Goal: Task Accomplishment & Management: Use online tool/utility

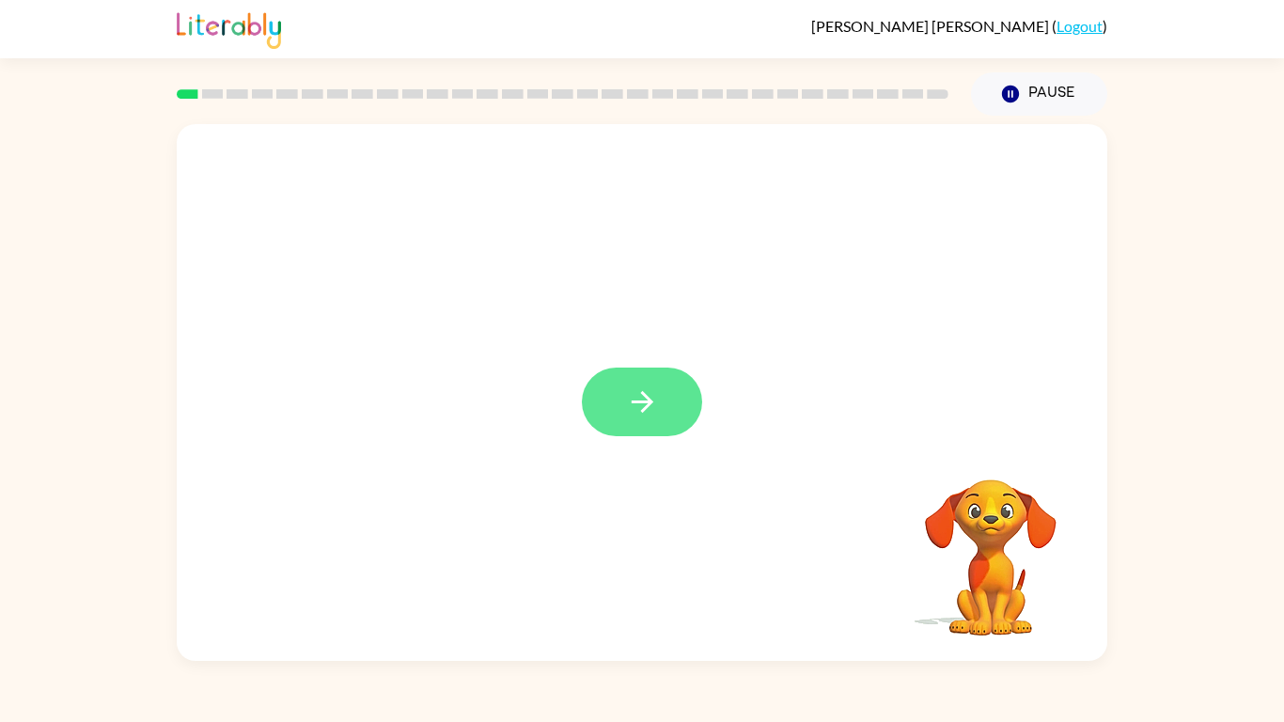
click at [666, 384] on button "button" at bounding box center [642, 402] width 120 height 69
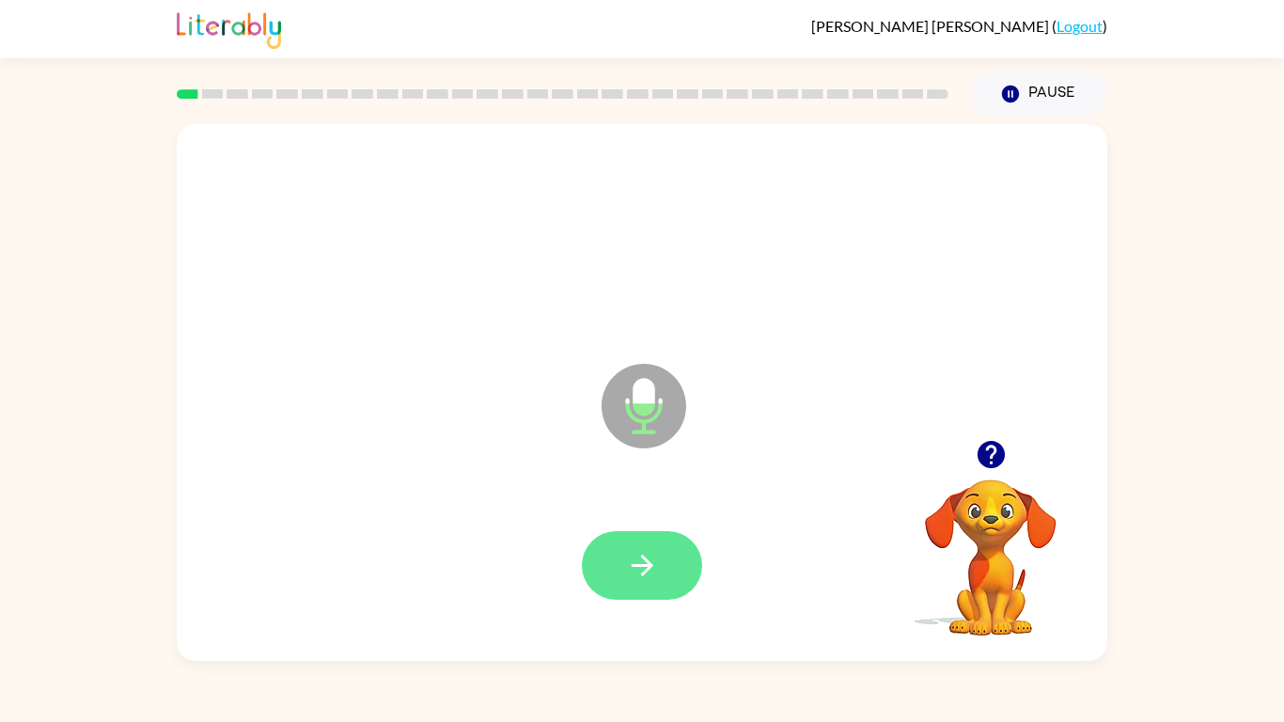
click at [627, 565] on icon "button" at bounding box center [642, 565] width 33 height 33
click at [636, 556] on icon "button" at bounding box center [642, 565] width 33 height 33
click at [632, 553] on icon "button" at bounding box center [642, 565] width 33 height 33
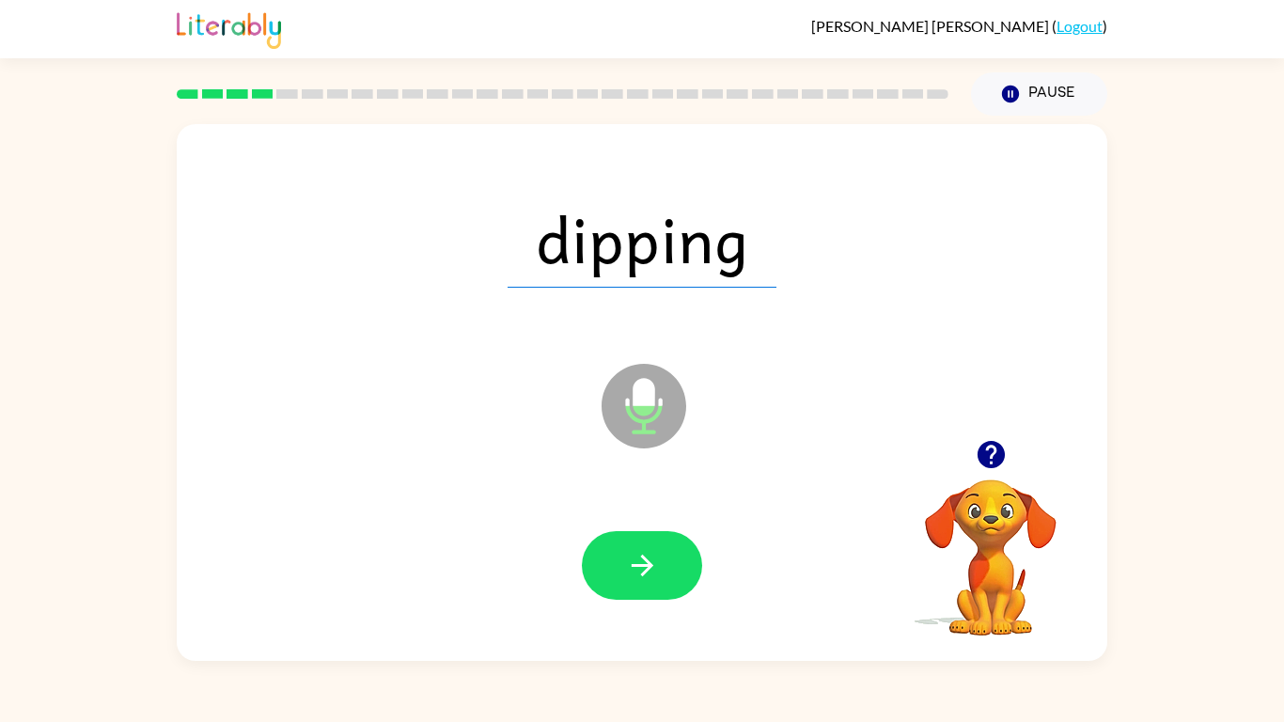
click at [632, 553] on icon "button" at bounding box center [642, 565] width 33 height 33
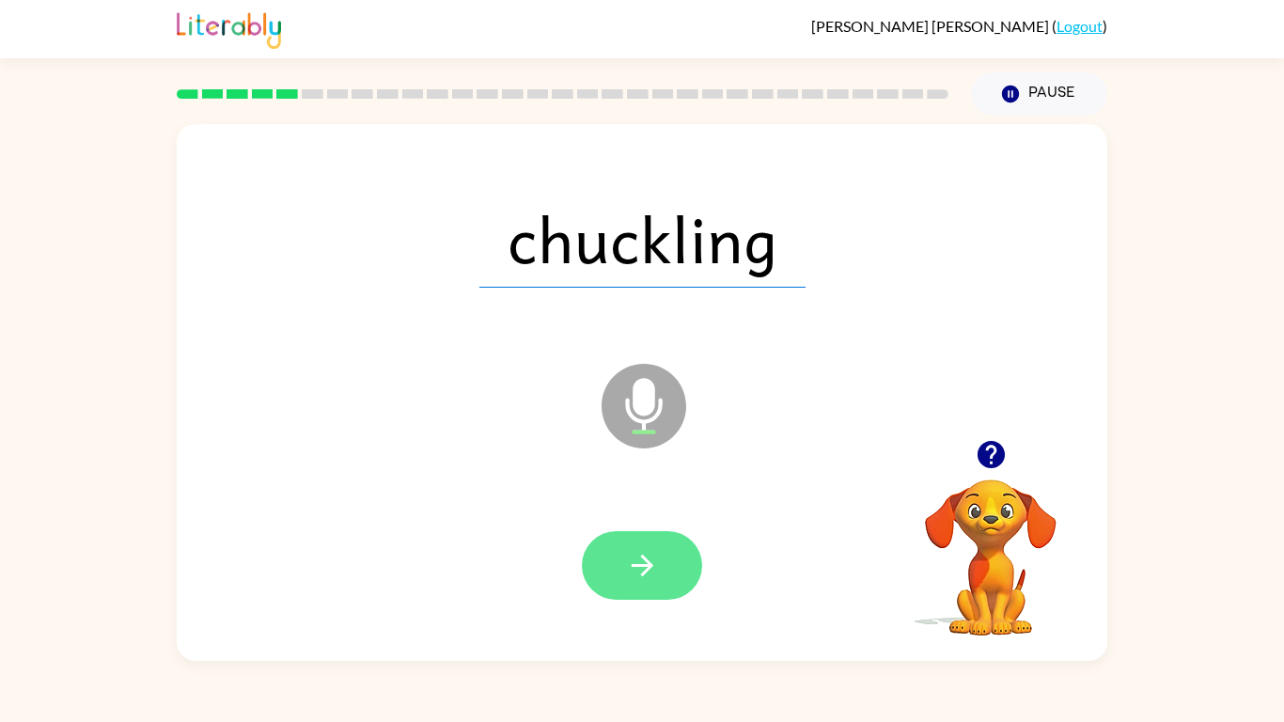
click at [618, 543] on button "button" at bounding box center [642, 565] width 120 height 69
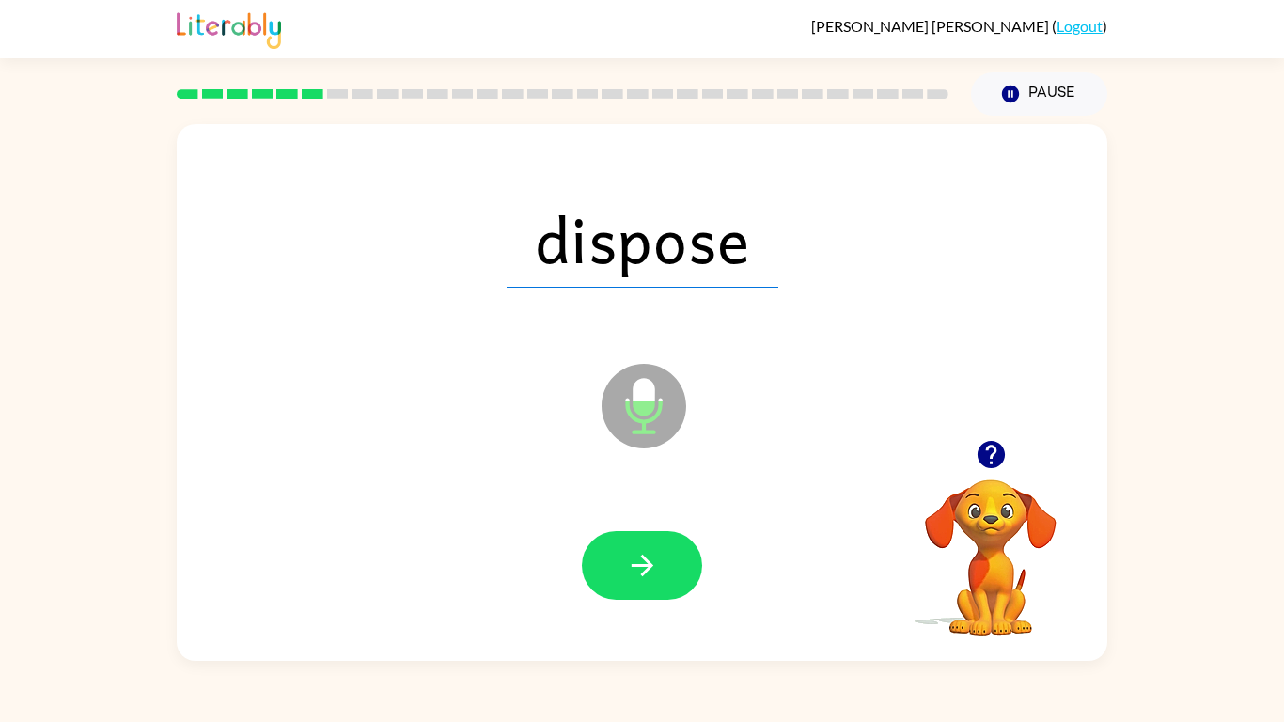
click at [618, 543] on button "button" at bounding box center [642, 565] width 120 height 69
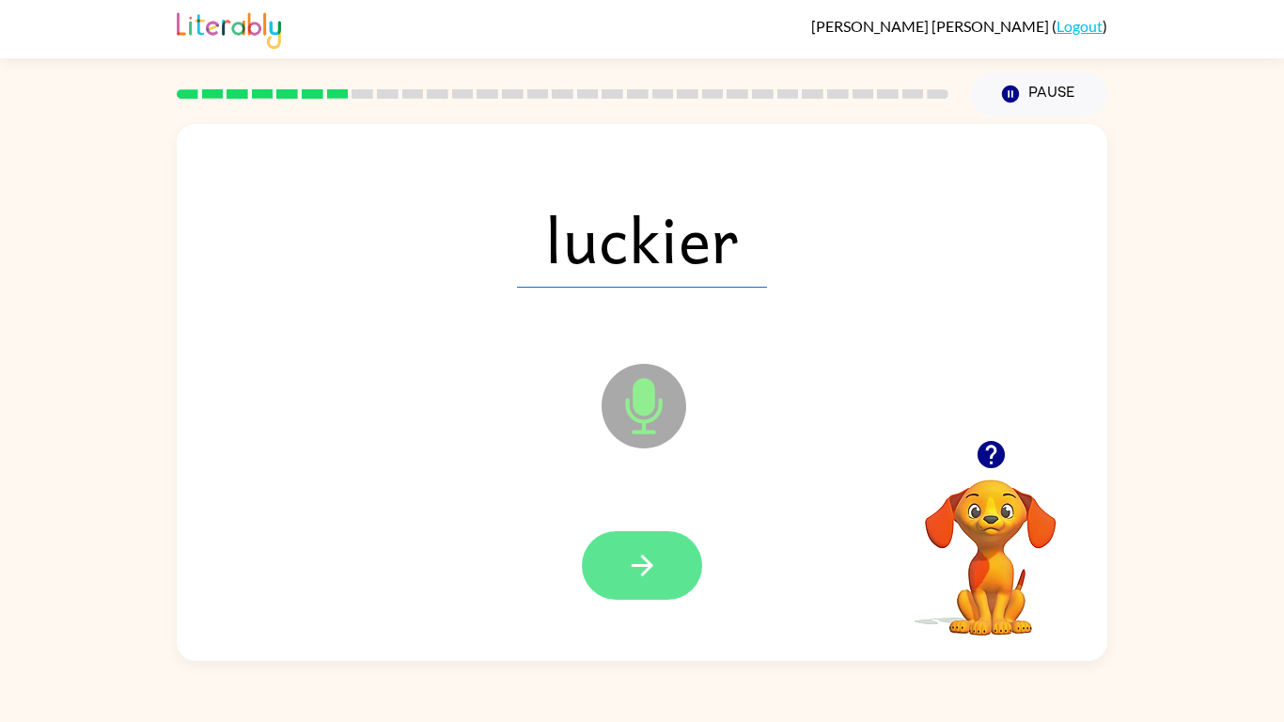
click at [601, 551] on button "button" at bounding box center [642, 565] width 120 height 69
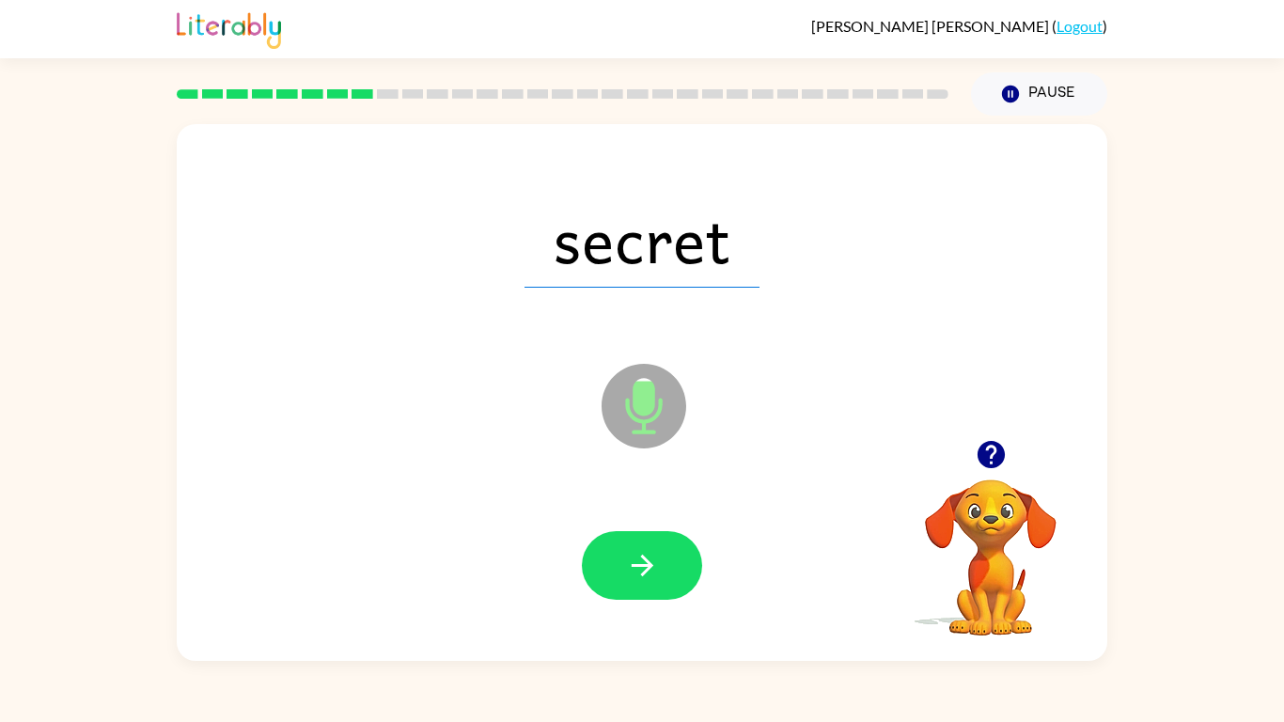
click at [601, 551] on button "button" at bounding box center [642, 565] width 120 height 69
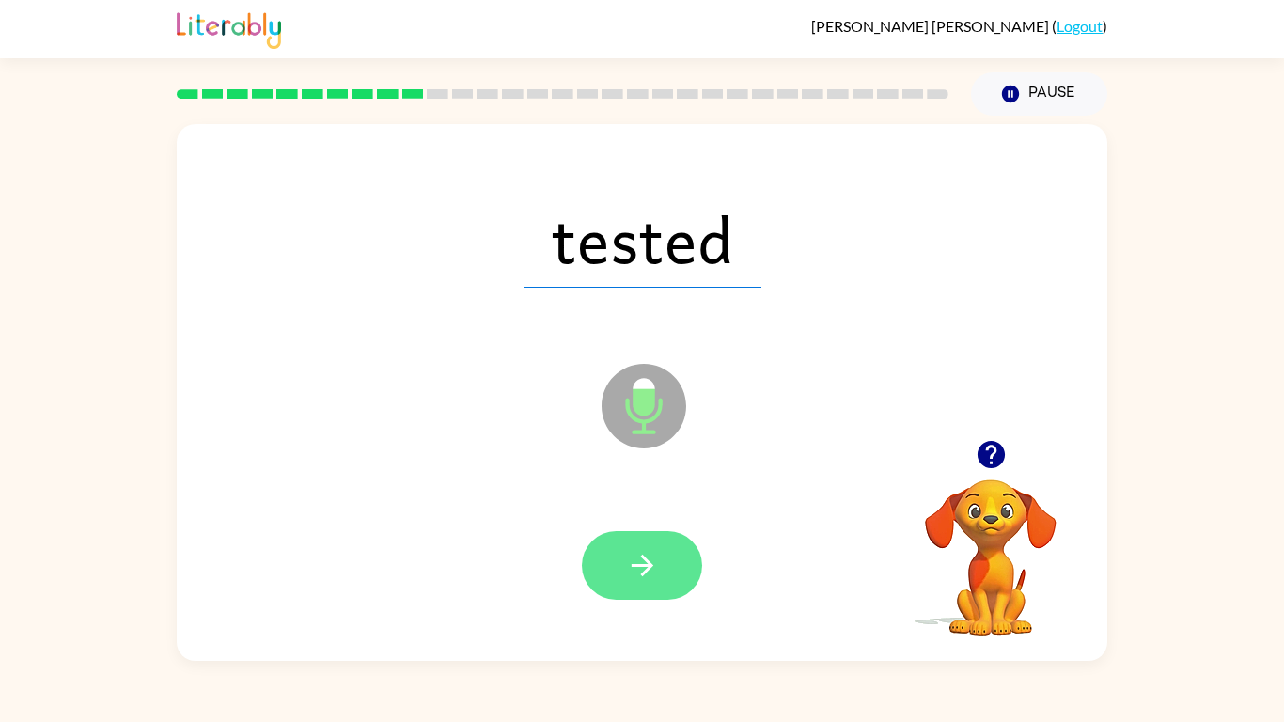
click at [653, 547] on button "button" at bounding box center [642, 565] width 120 height 69
click at [630, 558] on icon "button" at bounding box center [642, 565] width 33 height 33
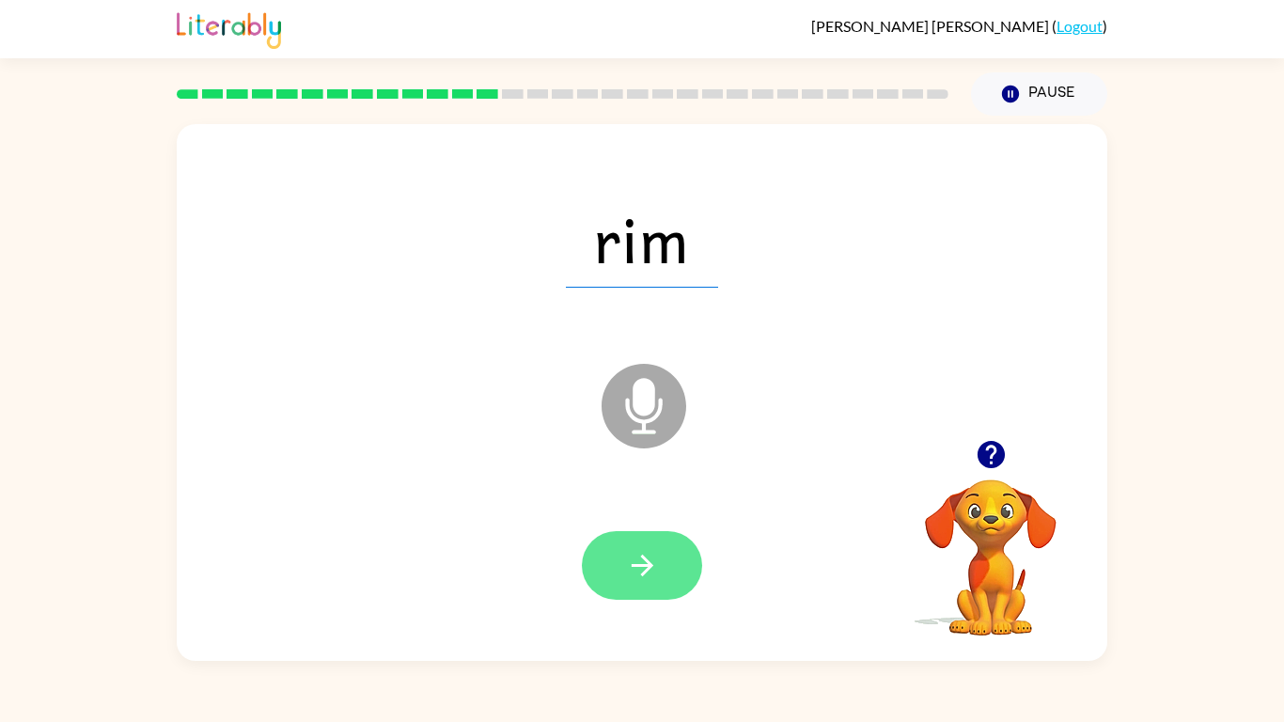
click at [664, 542] on button "button" at bounding box center [642, 565] width 120 height 69
click at [625, 546] on button "button" at bounding box center [642, 565] width 120 height 69
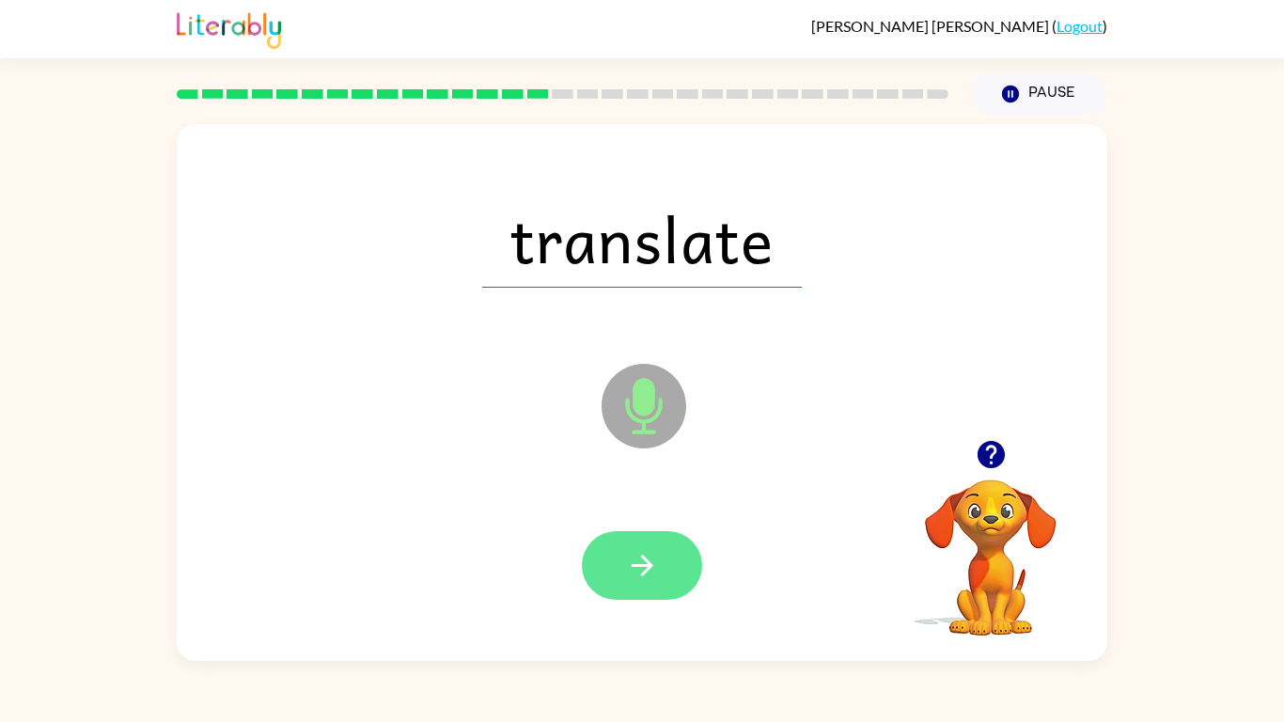
click at [619, 558] on button "button" at bounding box center [642, 565] width 120 height 69
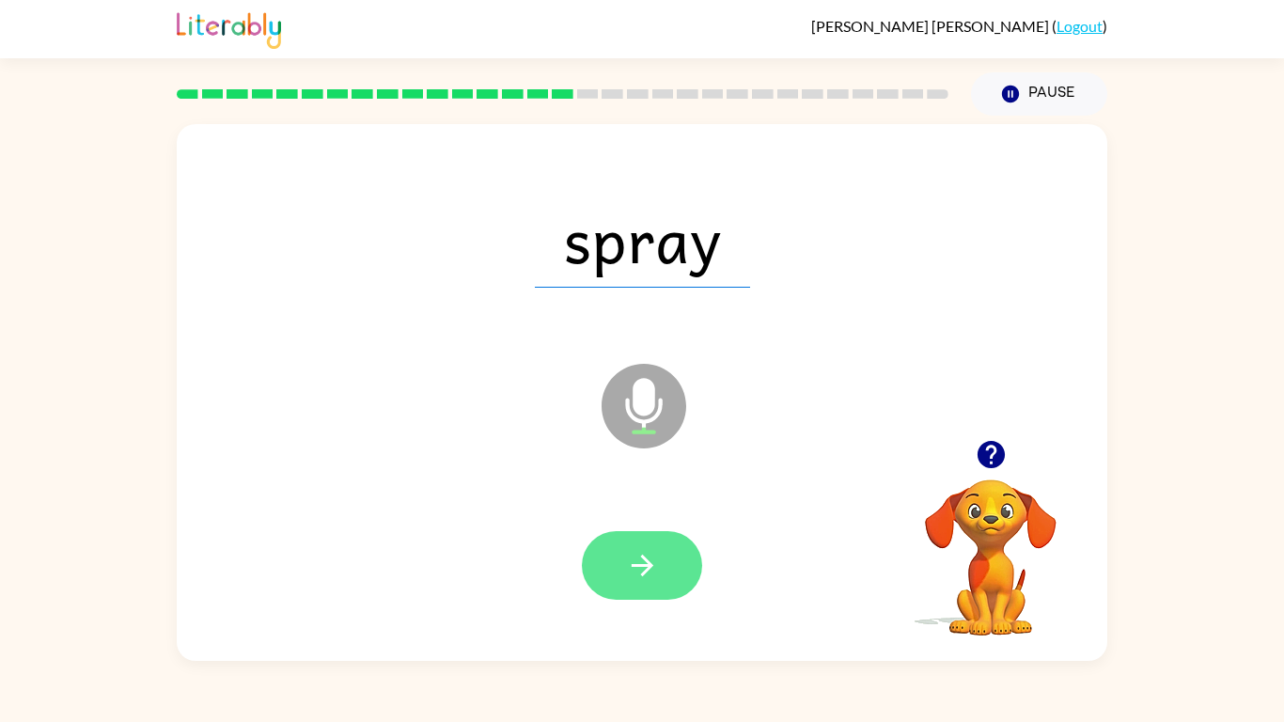
click at [659, 549] on button "button" at bounding box center [642, 565] width 120 height 69
click at [655, 541] on button "button" at bounding box center [642, 565] width 120 height 69
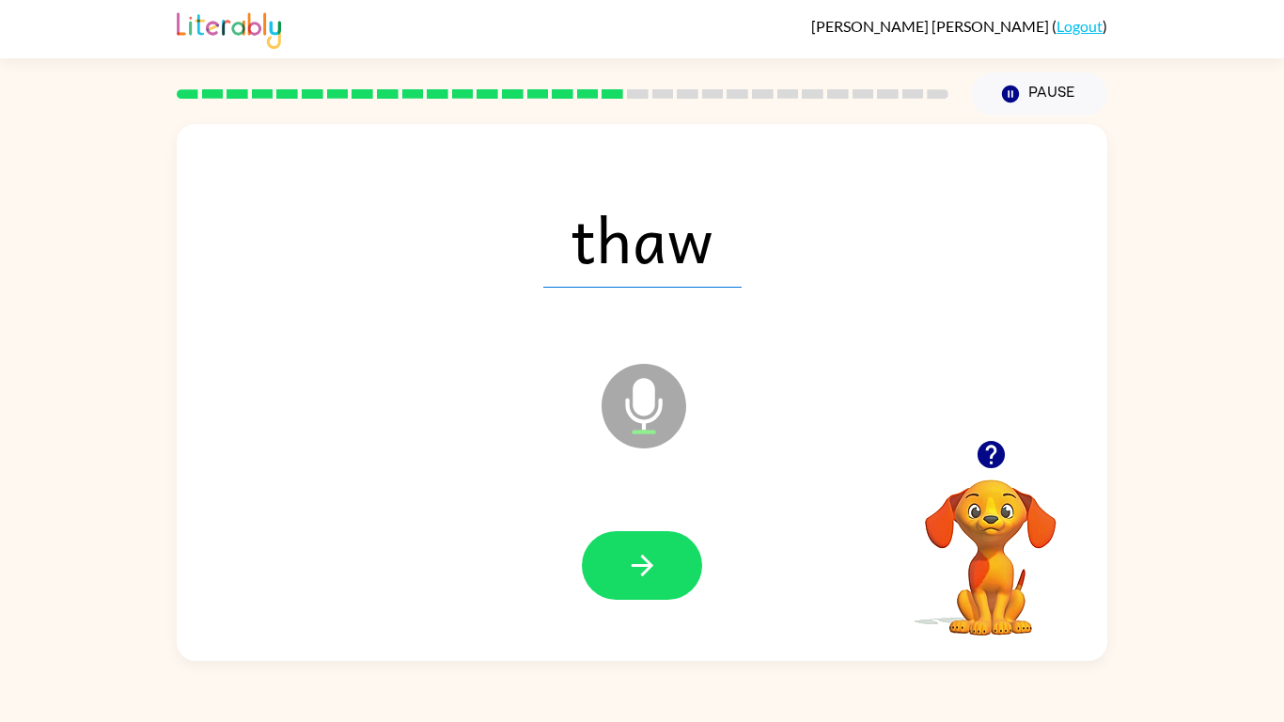
click at [655, 541] on button "button" at bounding box center [642, 565] width 120 height 69
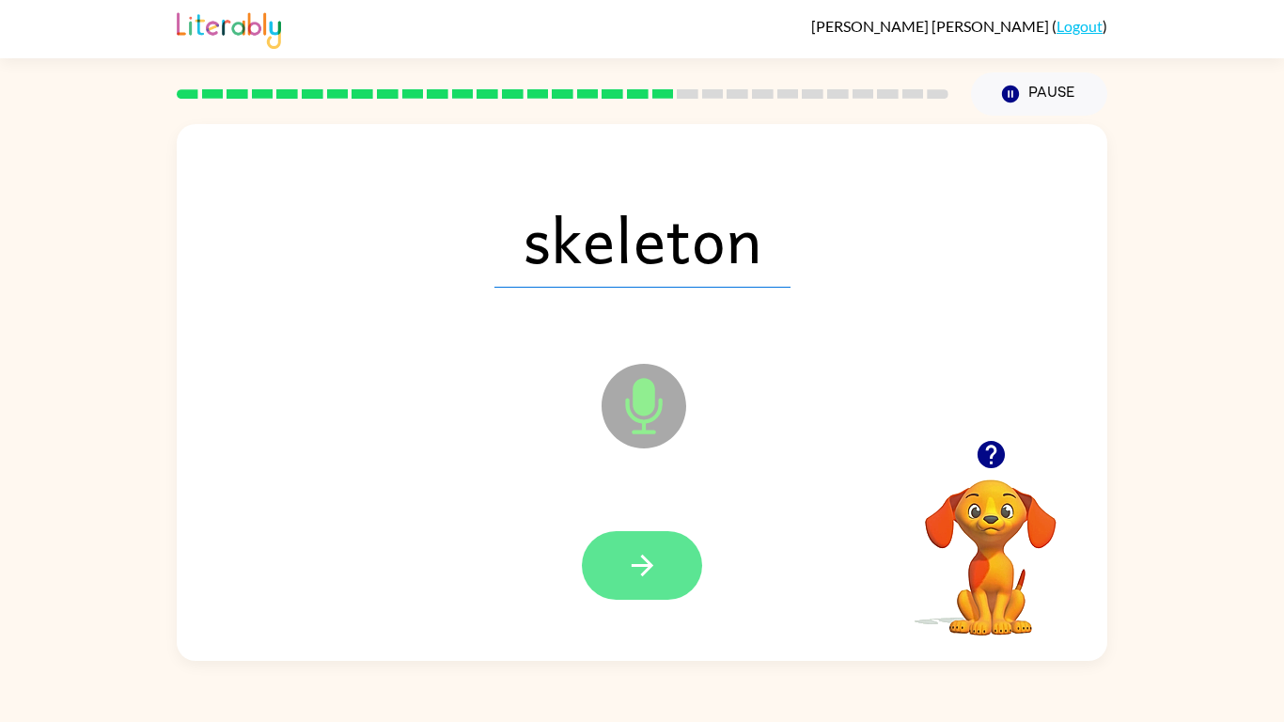
click at [636, 568] on icon "button" at bounding box center [642, 565] width 33 height 33
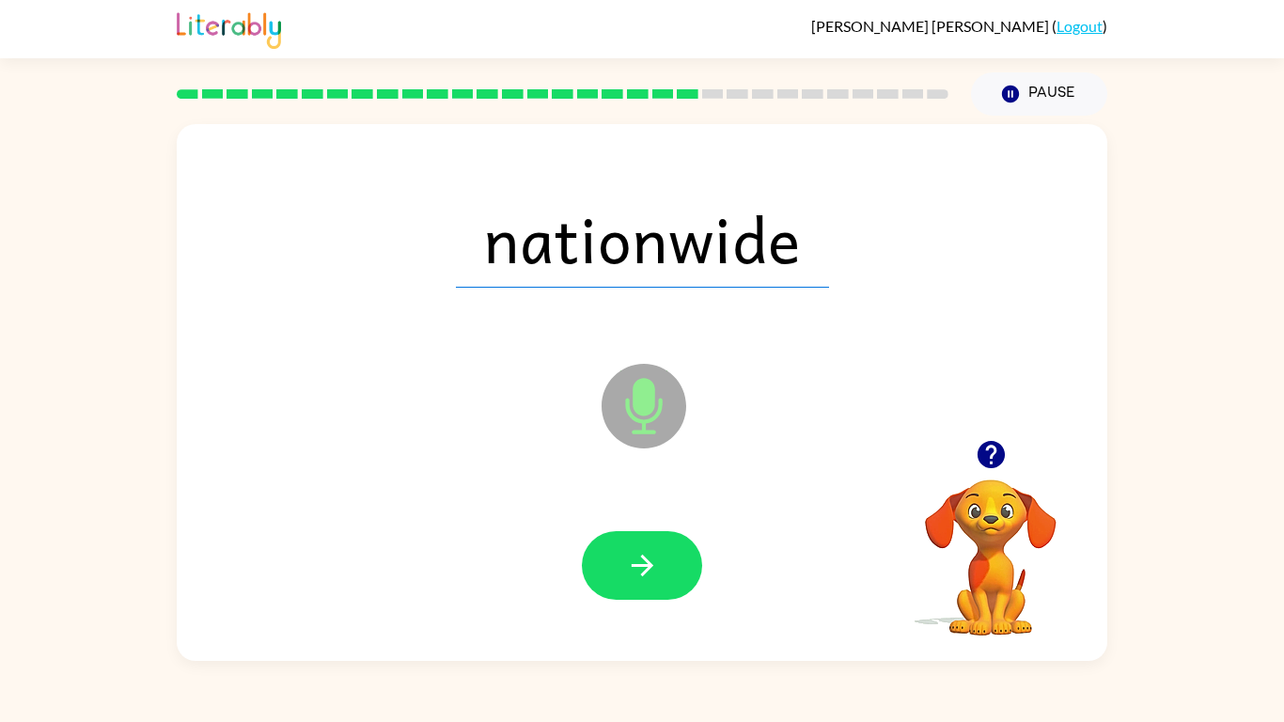
click at [636, 568] on icon "button" at bounding box center [642, 565] width 33 height 33
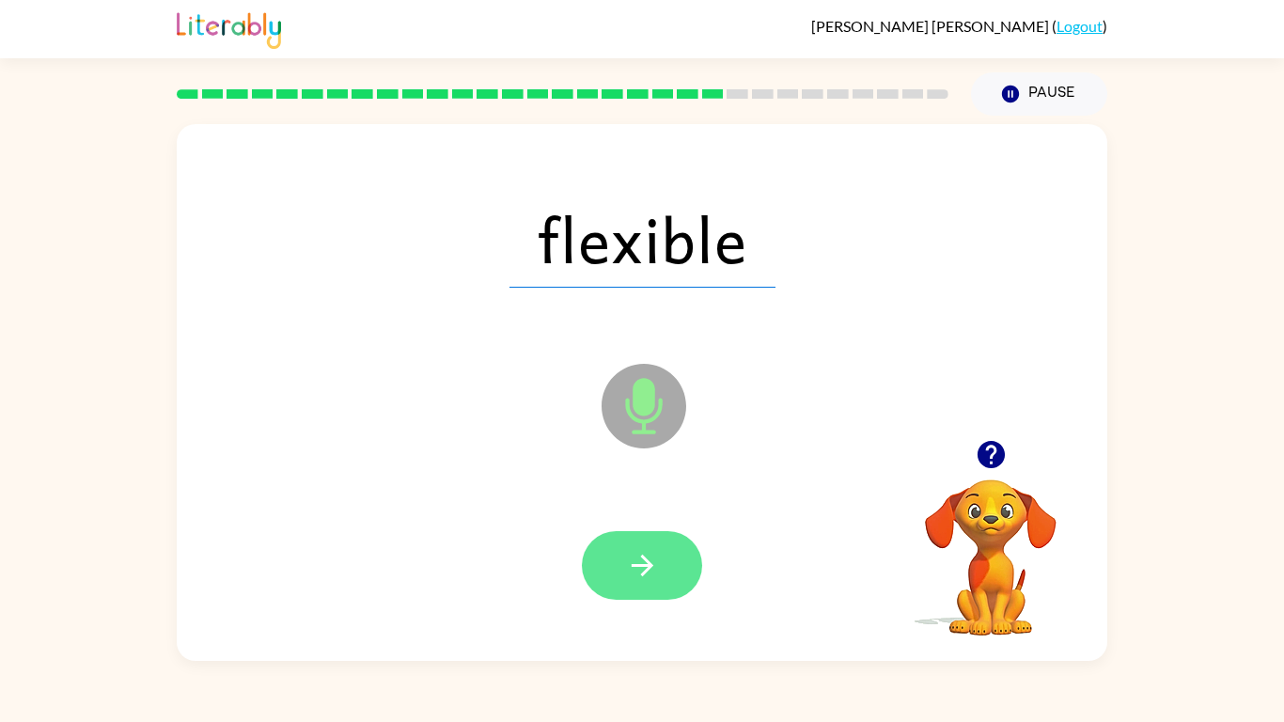
click at [678, 559] on button "button" at bounding box center [642, 565] width 120 height 69
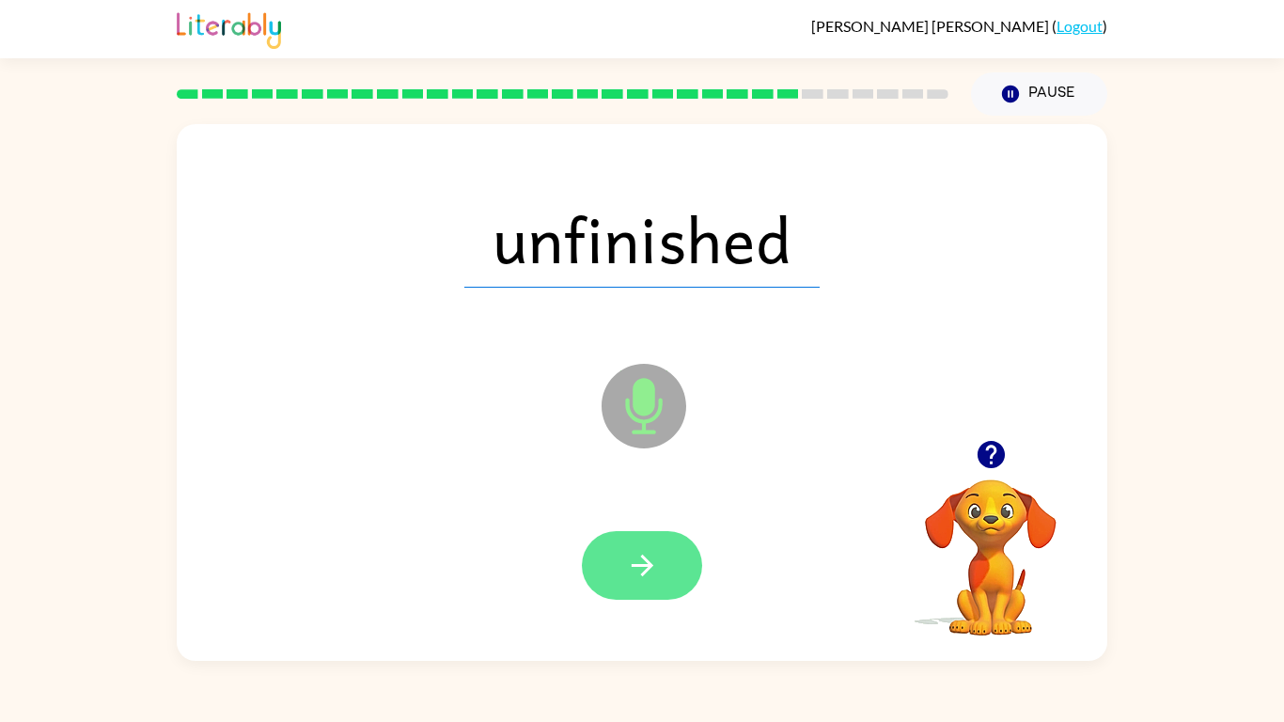
click at [633, 549] on icon "button" at bounding box center [642, 565] width 33 height 33
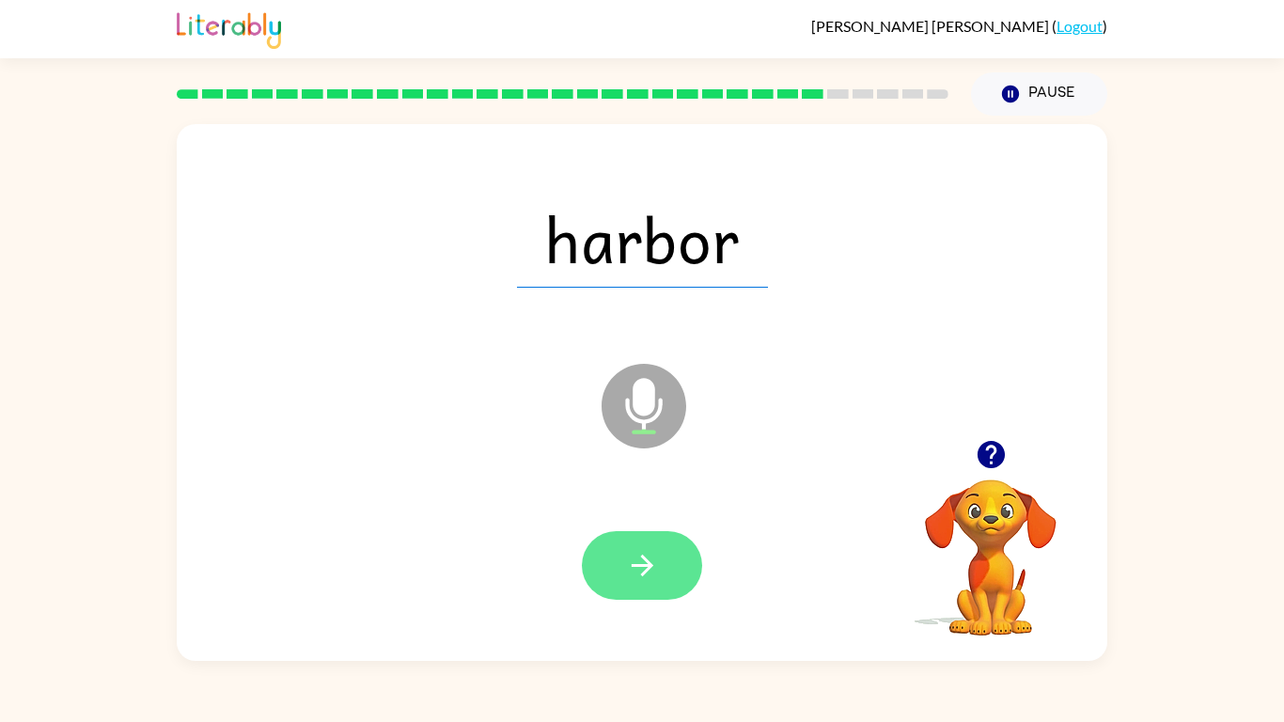
click at [654, 556] on icon "button" at bounding box center [642, 565] width 33 height 33
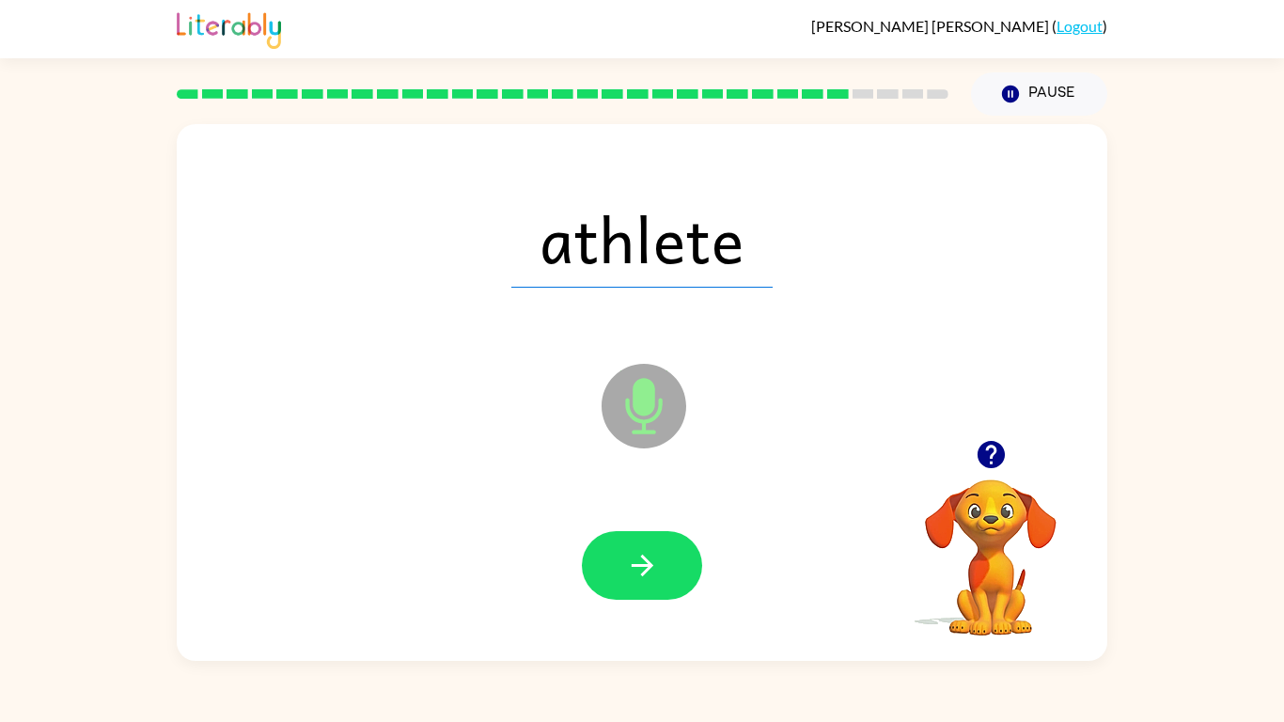
click at [654, 556] on icon "button" at bounding box center [642, 565] width 33 height 33
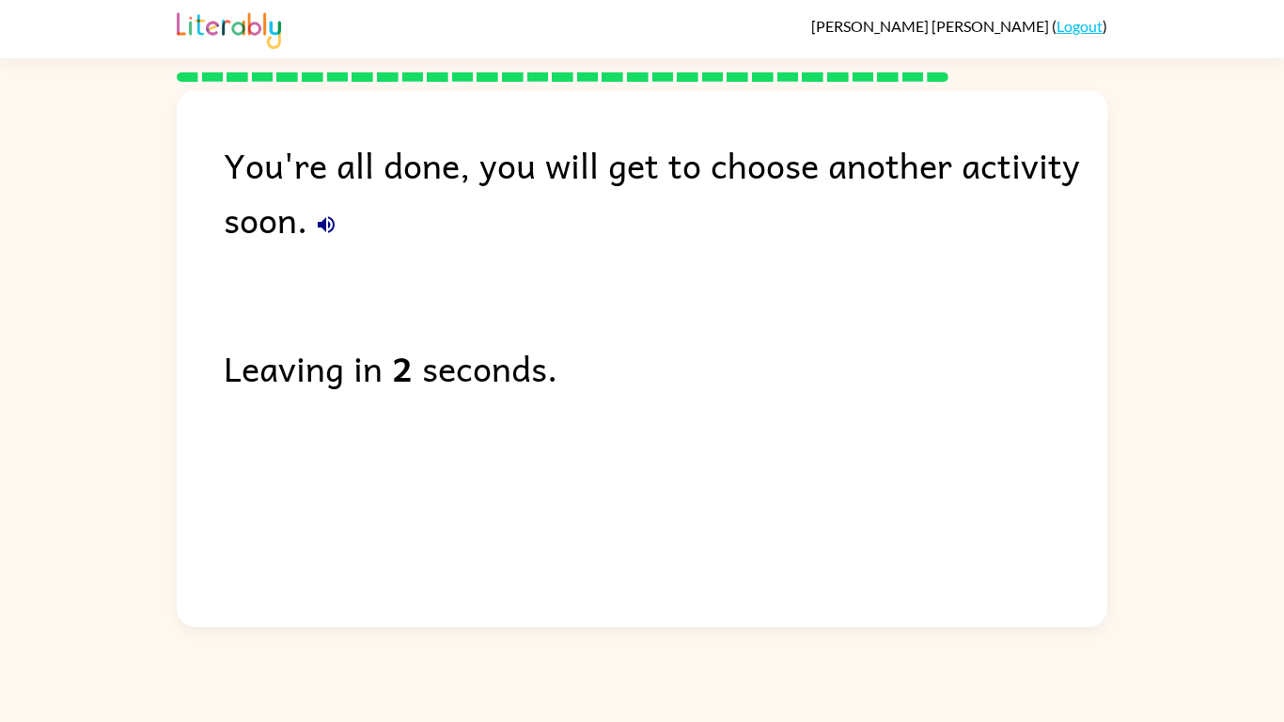
click at [322, 230] on icon "button" at bounding box center [326, 224] width 23 height 23
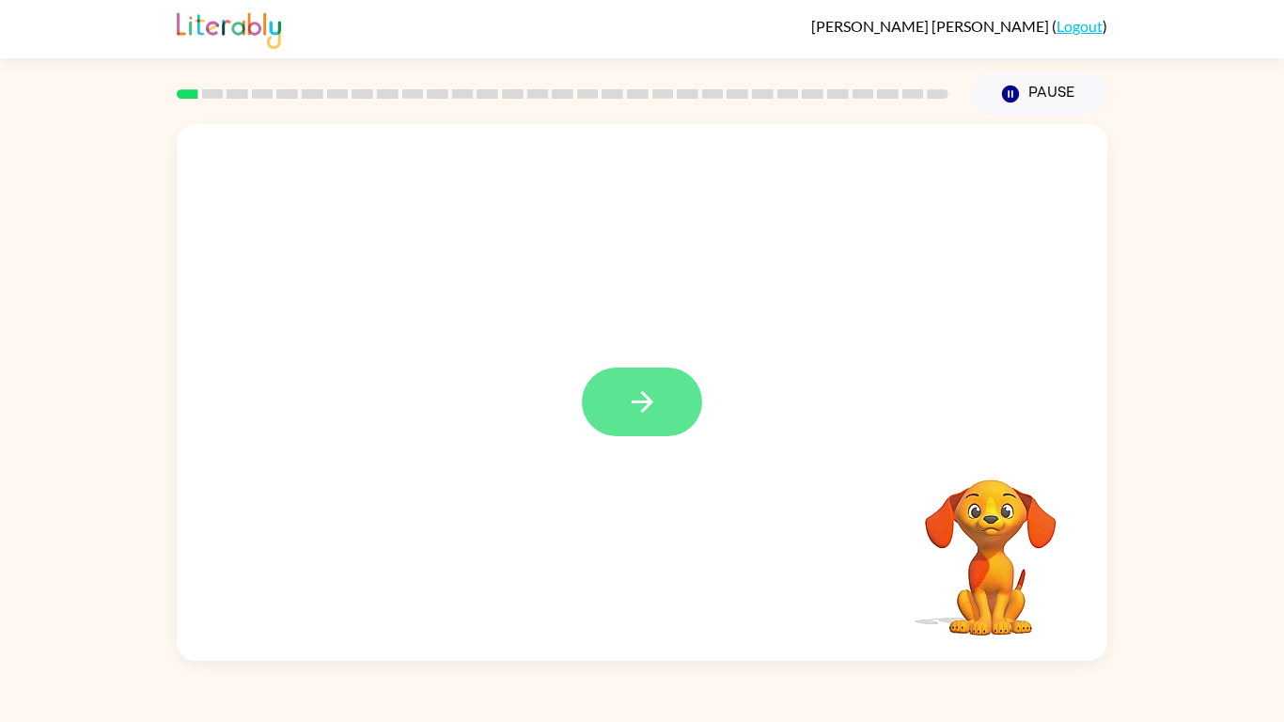
click at [636, 377] on button "button" at bounding box center [642, 402] width 120 height 69
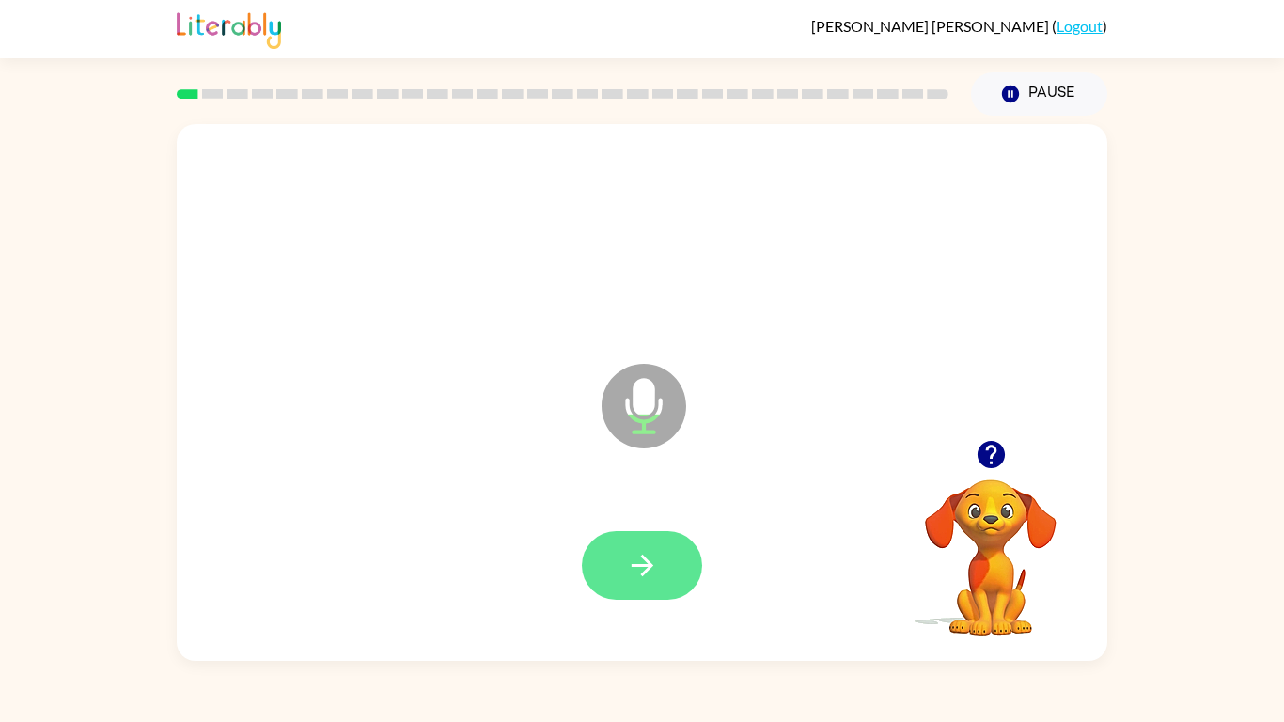
click at [619, 578] on button "button" at bounding box center [642, 565] width 120 height 69
click at [630, 574] on icon "button" at bounding box center [642, 565] width 33 height 33
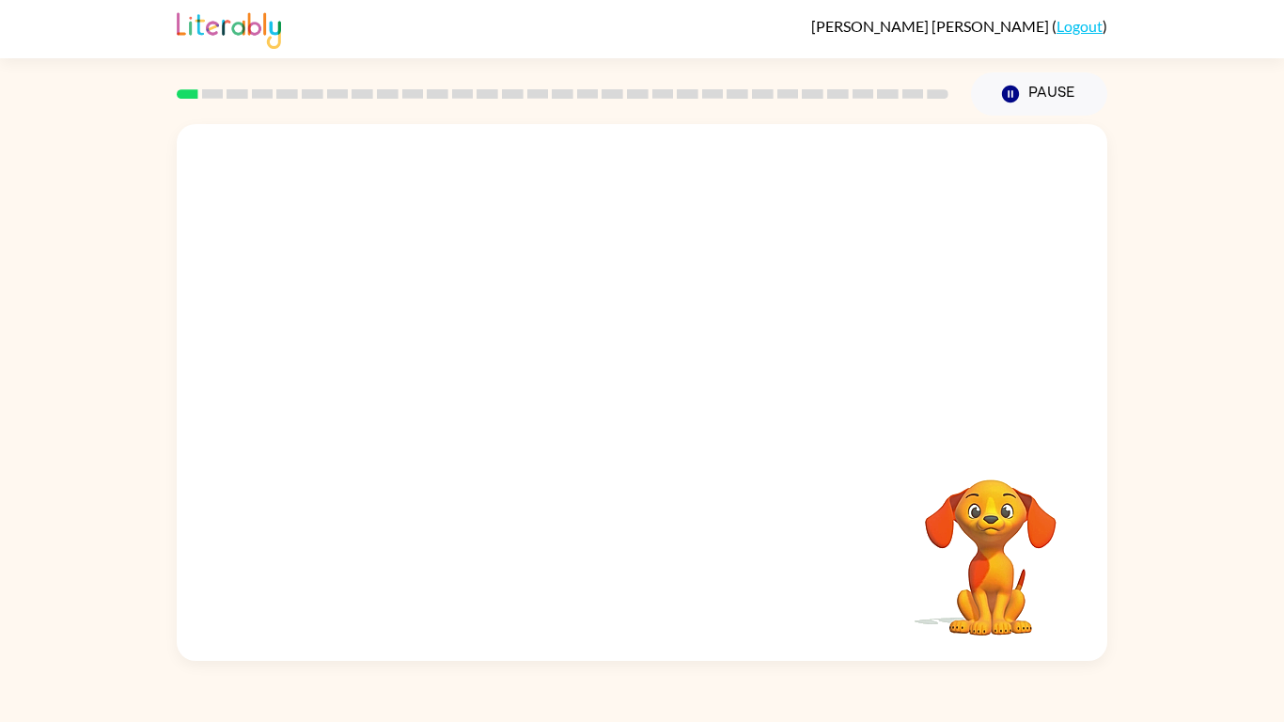
click at [561, 382] on div at bounding box center [597, 359] width 803 height 68
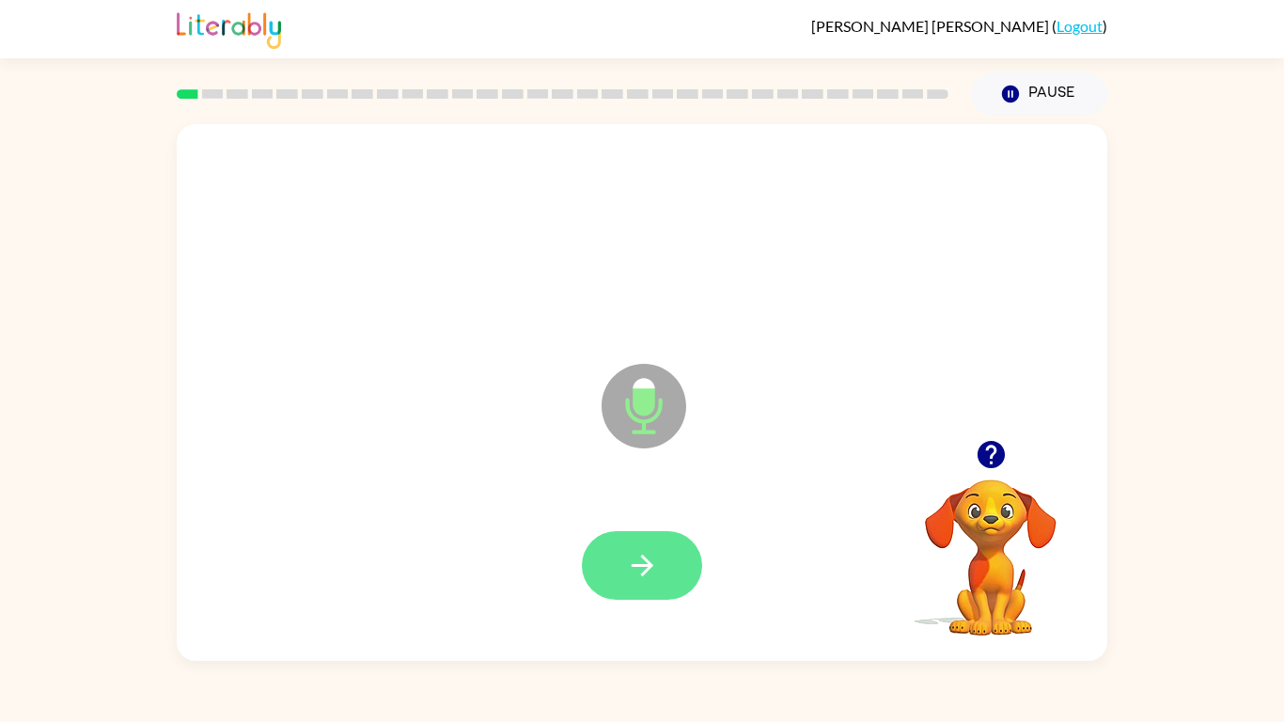
click at [623, 541] on button "button" at bounding box center [642, 565] width 120 height 69
click at [623, 525] on div at bounding box center [642, 566] width 893 height 154
click at [653, 568] on icon "button" at bounding box center [642, 565] width 33 height 33
click at [675, 593] on button "button" at bounding box center [642, 565] width 120 height 69
click at [638, 532] on button "button" at bounding box center [642, 565] width 120 height 69
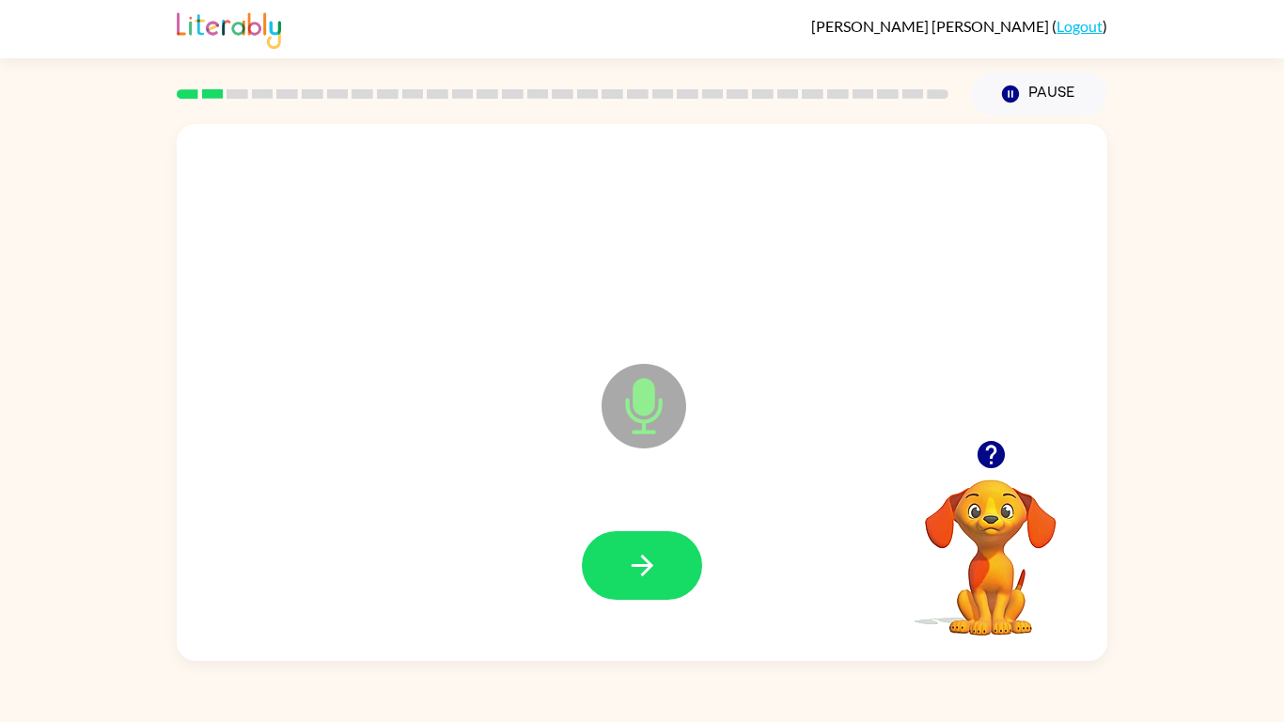
click at [988, 476] on button "button" at bounding box center [991, 455] width 48 height 48
click at [761, 542] on div at bounding box center [642, 566] width 893 height 154
click at [664, 560] on button "button" at bounding box center [642, 565] width 120 height 69
click at [624, 564] on button "button" at bounding box center [642, 565] width 120 height 69
click at [607, 580] on button "button" at bounding box center [642, 565] width 120 height 69
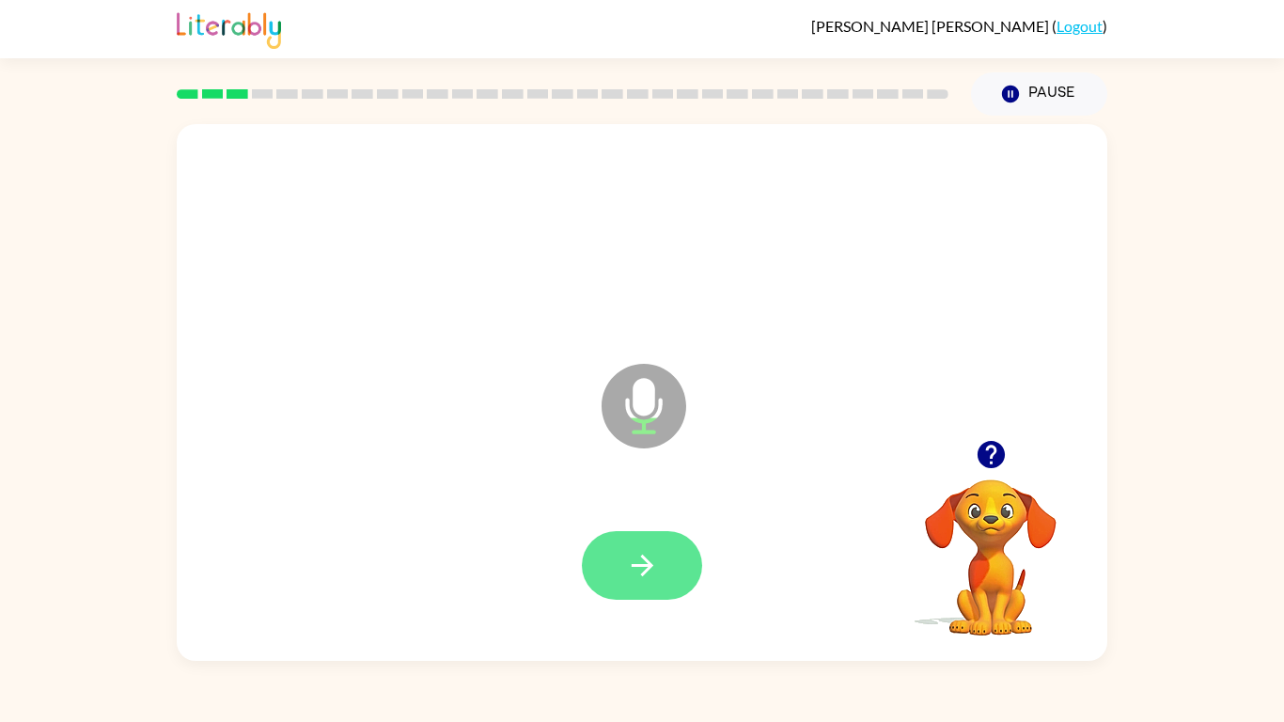
click at [607, 580] on div at bounding box center [642, 565] width 120 height 69
click at [972, 452] on button "button" at bounding box center [991, 455] width 48 height 48
click at [1009, 450] on button "button" at bounding box center [991, 455] width 48 height 48
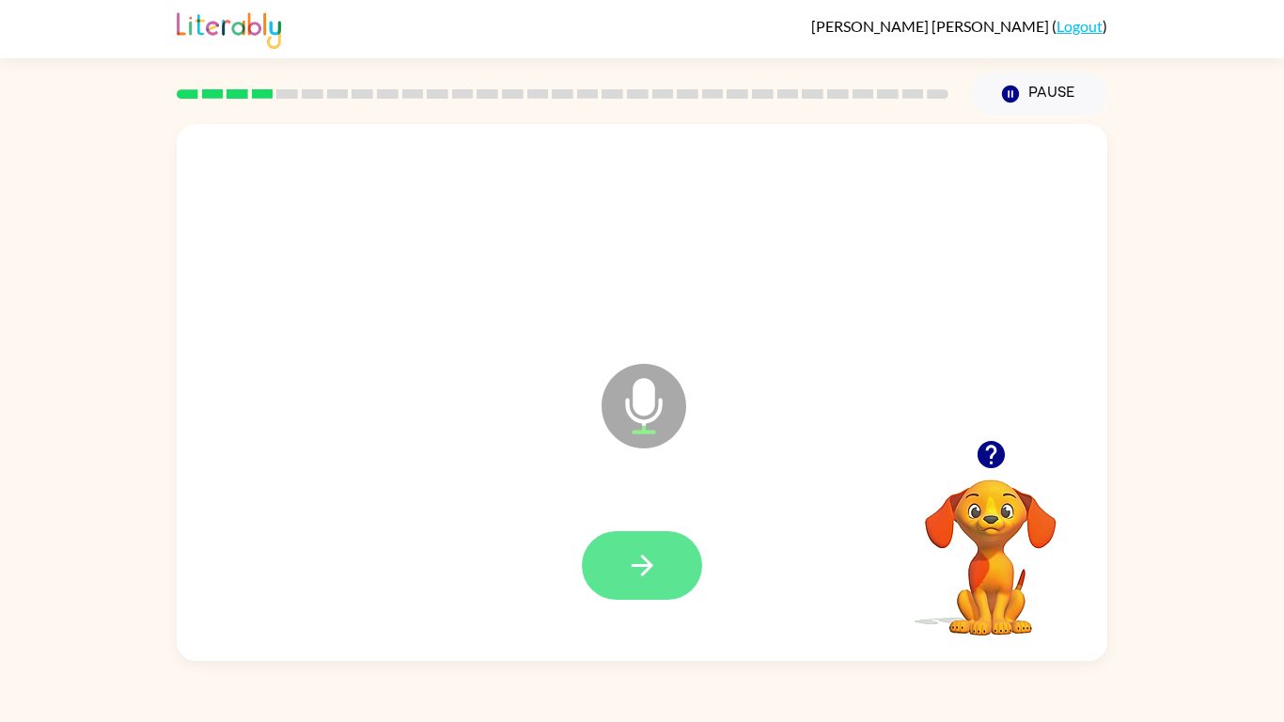
click at [626, 579] on icon "button" at bounding box center [642, 565] width 33 height 33
click at [979, 466] on icon "button" at bounding box center [991, 454] width 33 height 33
click at [603, 553] on button "button" at bounding box center [642, 565] width 120 height 69
click at [651, 556] on icon "button" at bounding box center [642, 565] width 33 height 33
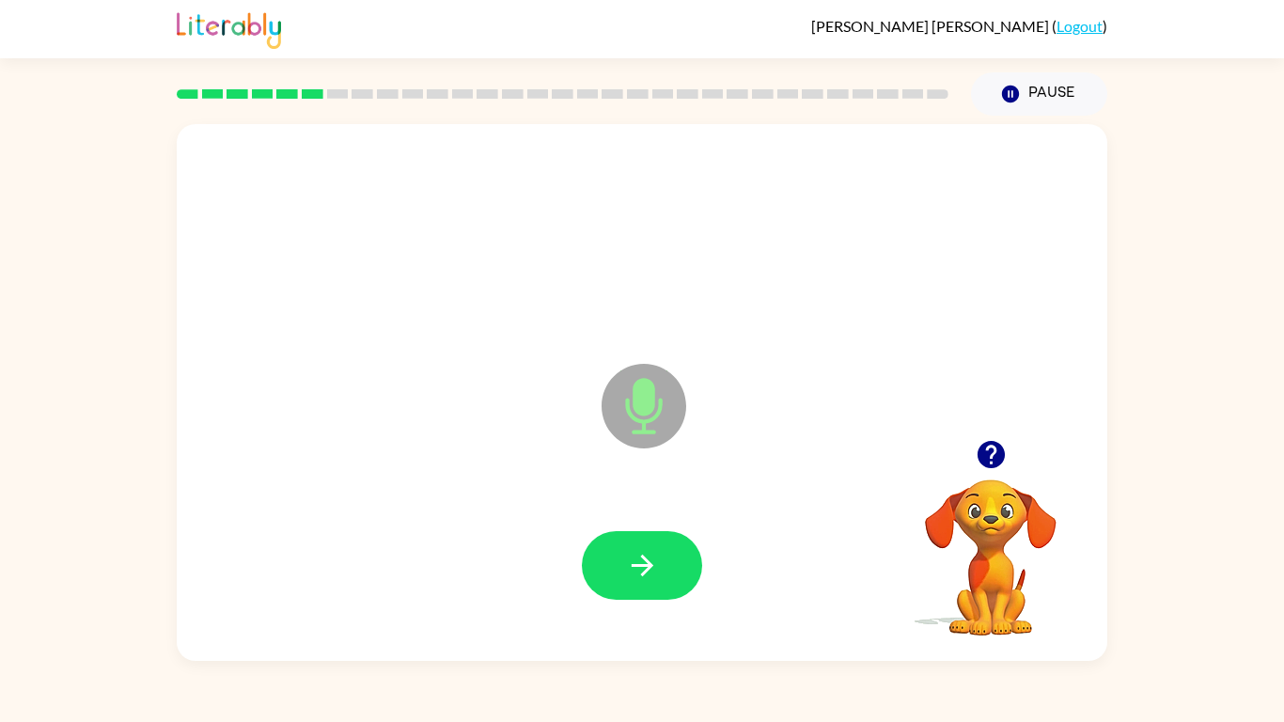
click at [1009, 454] on button "button" at bounding box center [991, 455] width 48 height 48
click at [1000, 447] on icon "button" at bounding box center [990, 454] width 27 height 27
click at [676, 550] on button "button" at bounding box center [642, 565] width 120 height 69
click at [992, 466] on icon "button" at bounding box center [990, 454] width 27 height 27
click at [977, 458] on icon "button" at bounding box center [991, 454] width 33 height 33
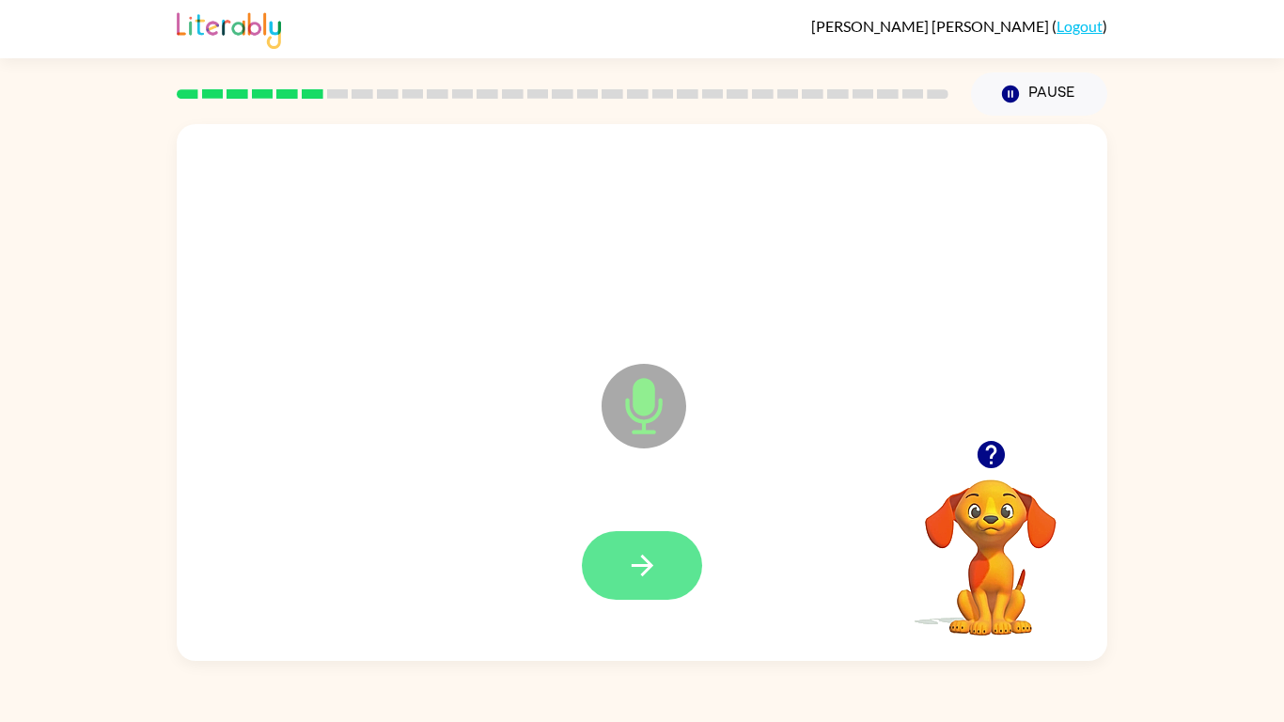
click at [632, 556] on icon "button" at bounding box center [642, 565] width 33 height 33
click at [632, 528] on div at bounding box center [642, 566] width 893 height 154
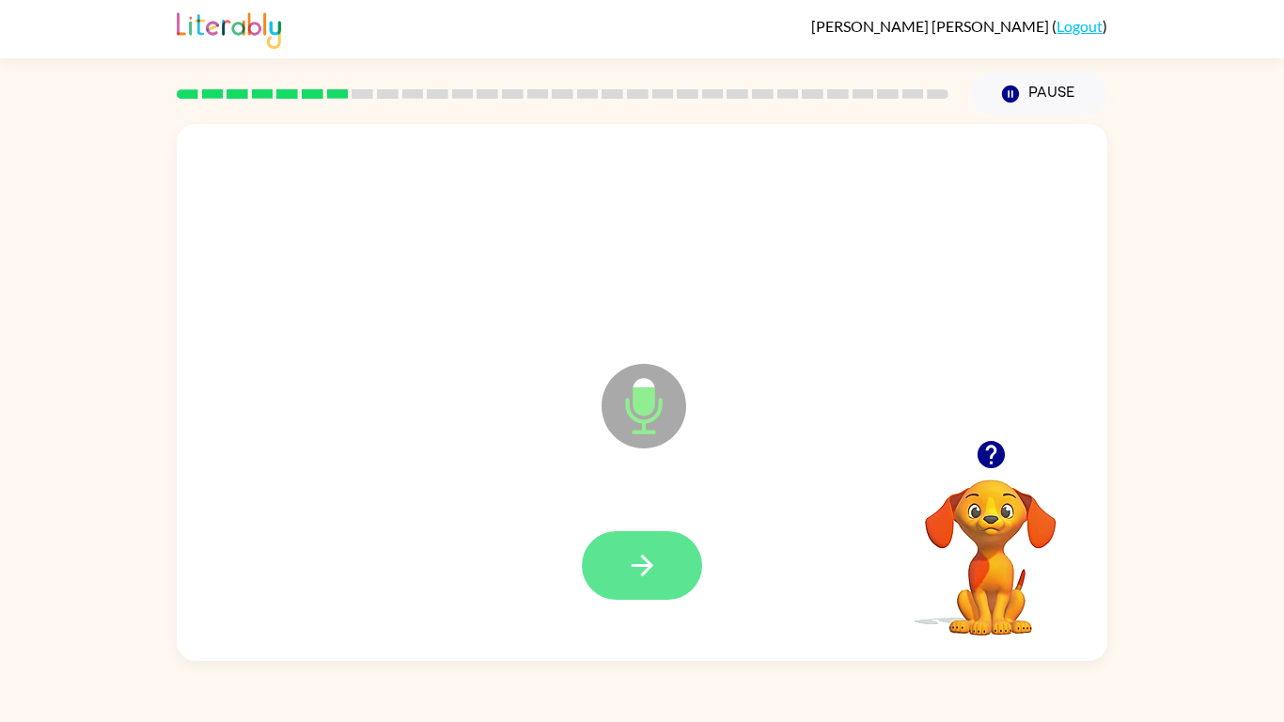
click at [611, 578] on button "button" at bounding box center [642, 565] width 120 height 69
click at [988, 469] on icon "button" at bounding box center [991, 454] width 33 height 33
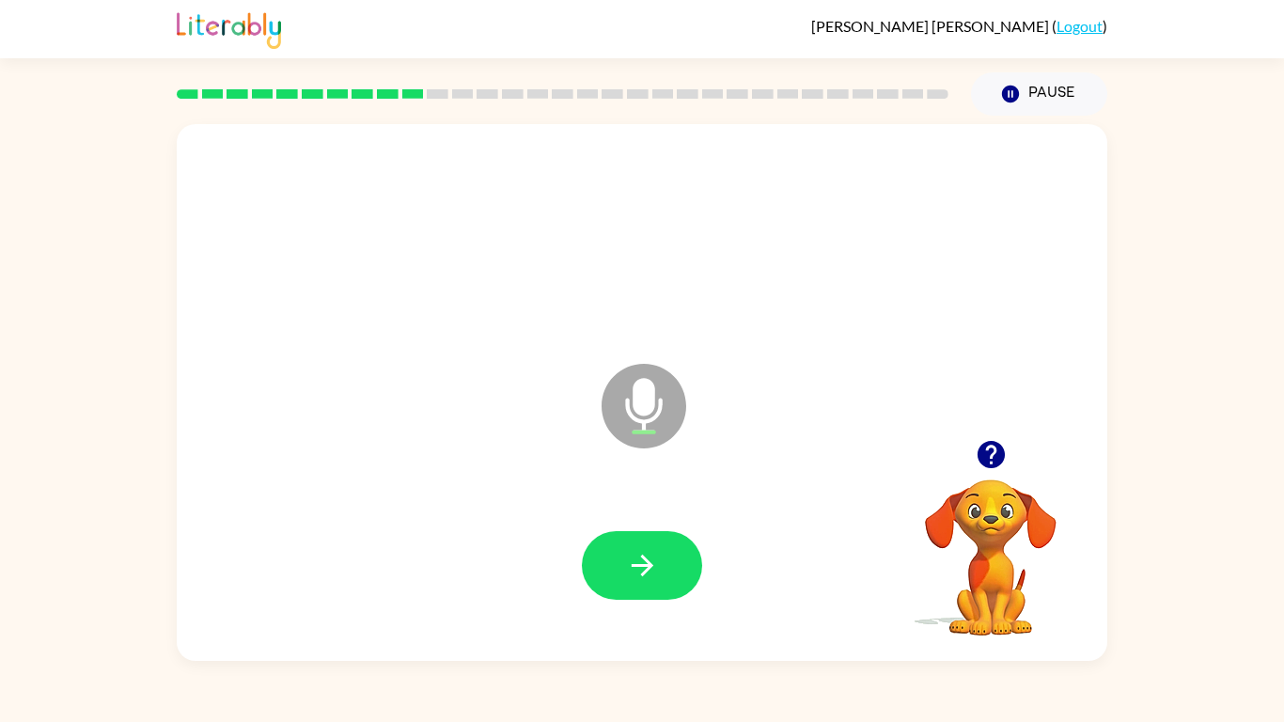
click at [991, 455] on icon "button" at bounding box center [991, 454] width 33 height 33
click at [599, 548] on button "button" at bounding box center [642, 565] width 120 height 69
click at [656, 565] on icon "button" at bounding box center [642, 565] width 33 height 33
click at [993, 457] on icon "button" at bounding box center [990, 454] width 27 height 27
click at [617, 472] on icon "Microphone The Microphone is here when it is your turn to talk" at bounding box center [738, 429] width 282 height 141
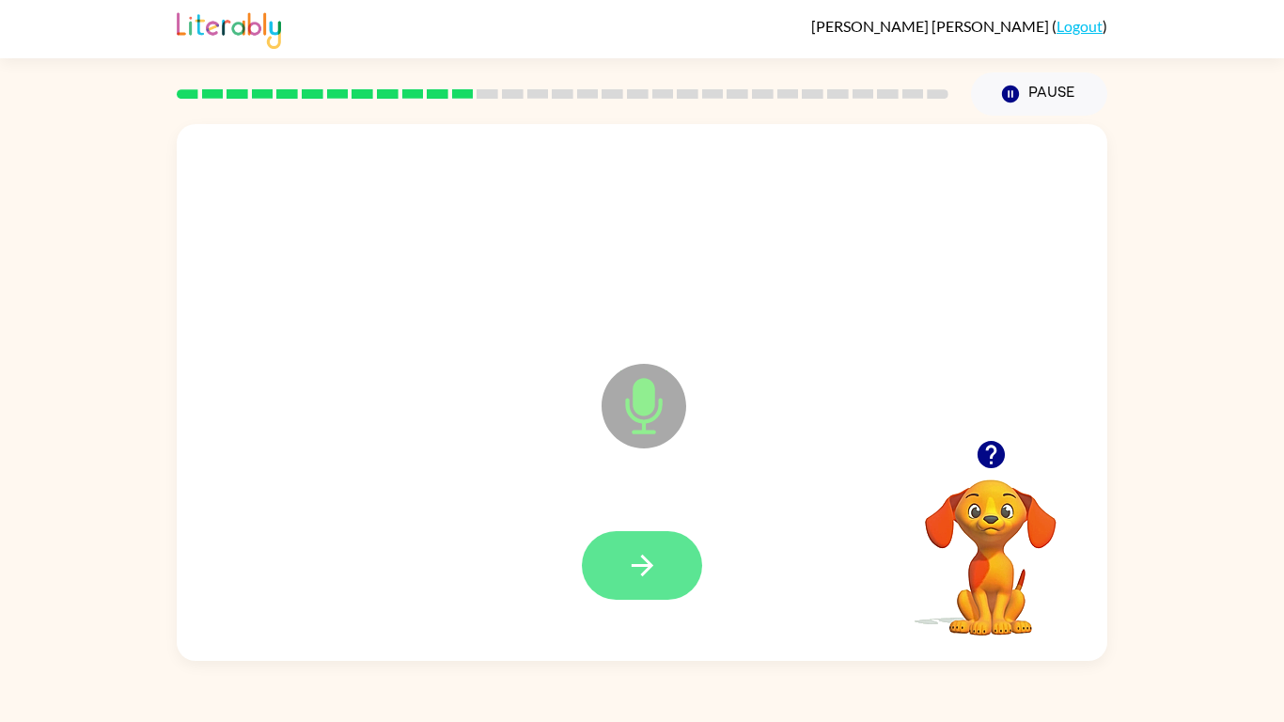
click at [670, 565] on button "button" at bounding box center [642, 565] width 120 height 69
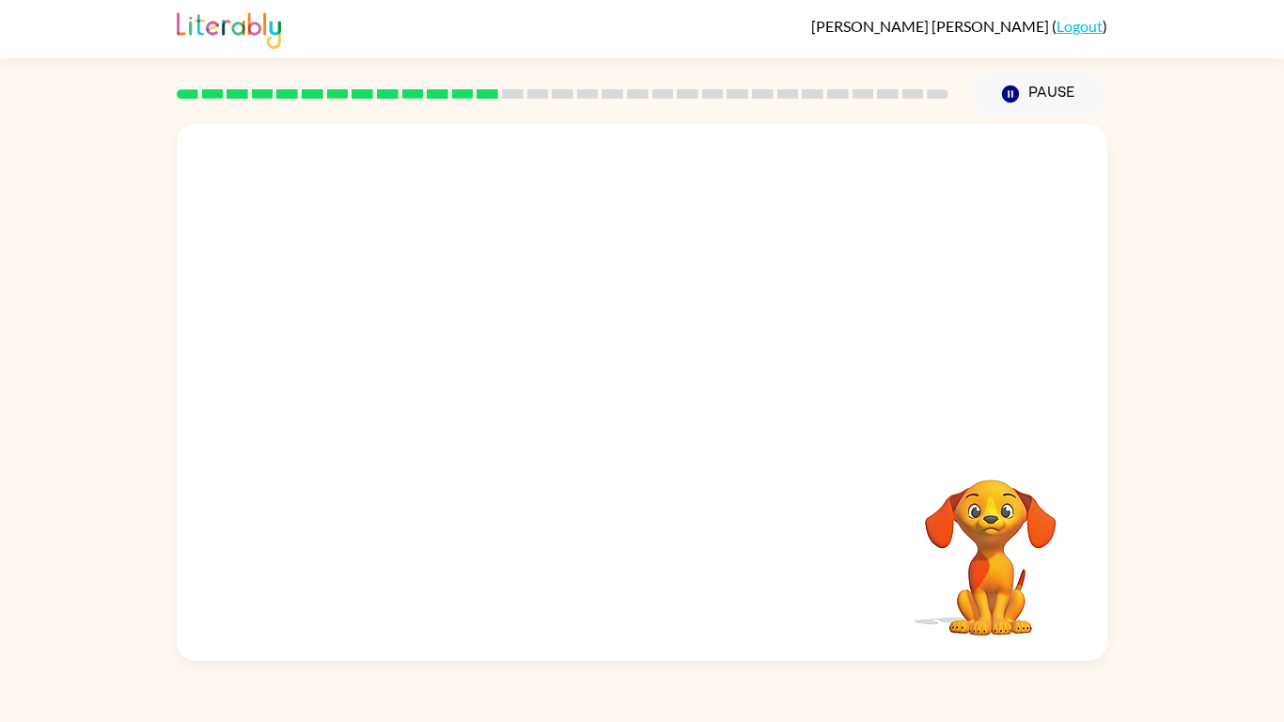
click at [541, 673] on div "[PERSON_NAME] ( Logout ) Pause Pause Your browser must support playing .mp4 fil…" at bounding box center [642, 361] width 1284 height 722
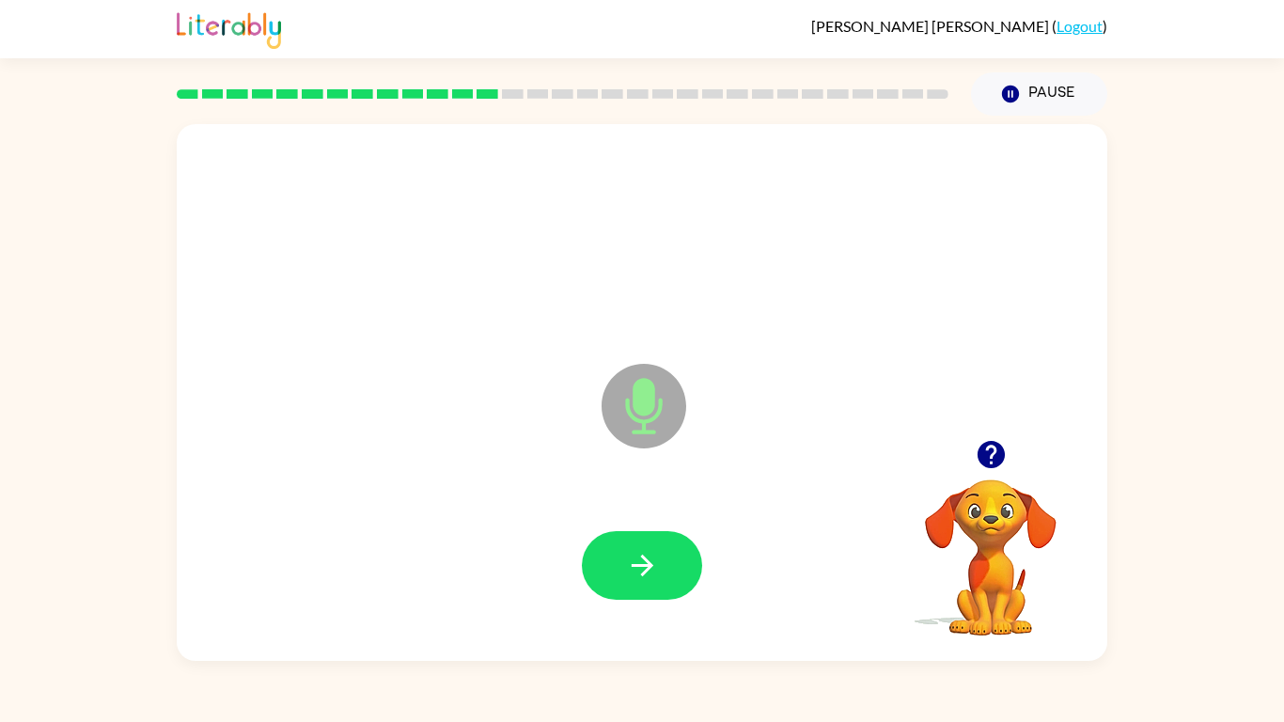
click at [996, 462] on icon "button" at bounding box center [990, 454] width 27 height 27
click at [621, 572] on button "button" at bounding box center [642, 565] width 120 height 69
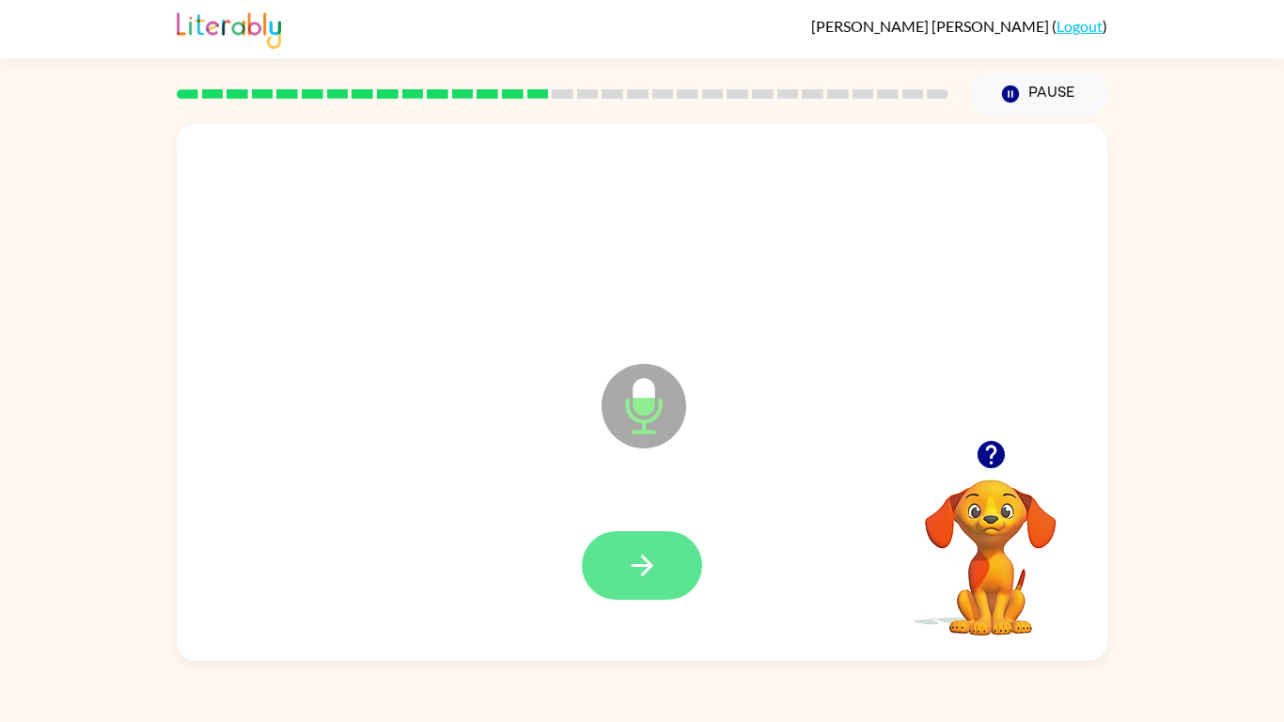
click at [643, 572] on icon "button" at bounding box center [642, 566] width 22 height 22
click at [626, 561] on icon "button" at bounding box center [642, 565] width 33 height 33
click at [631, 556] on icon "button" at bounding box center [642, 565] width 33 height 33
click at [631, 556] on div at bounding box center [642, 565] width 120 height 69
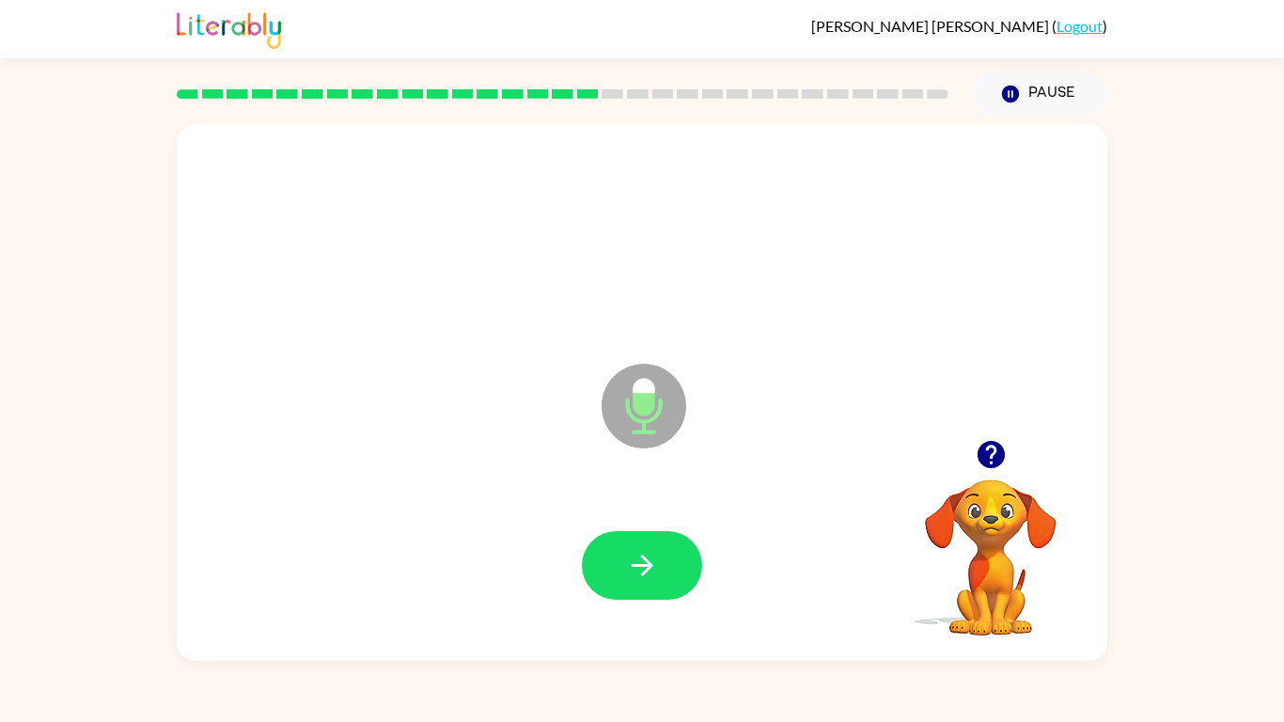
click at [631, 556] on icon "button" at bounding box center [642, 565] width 33 height 33
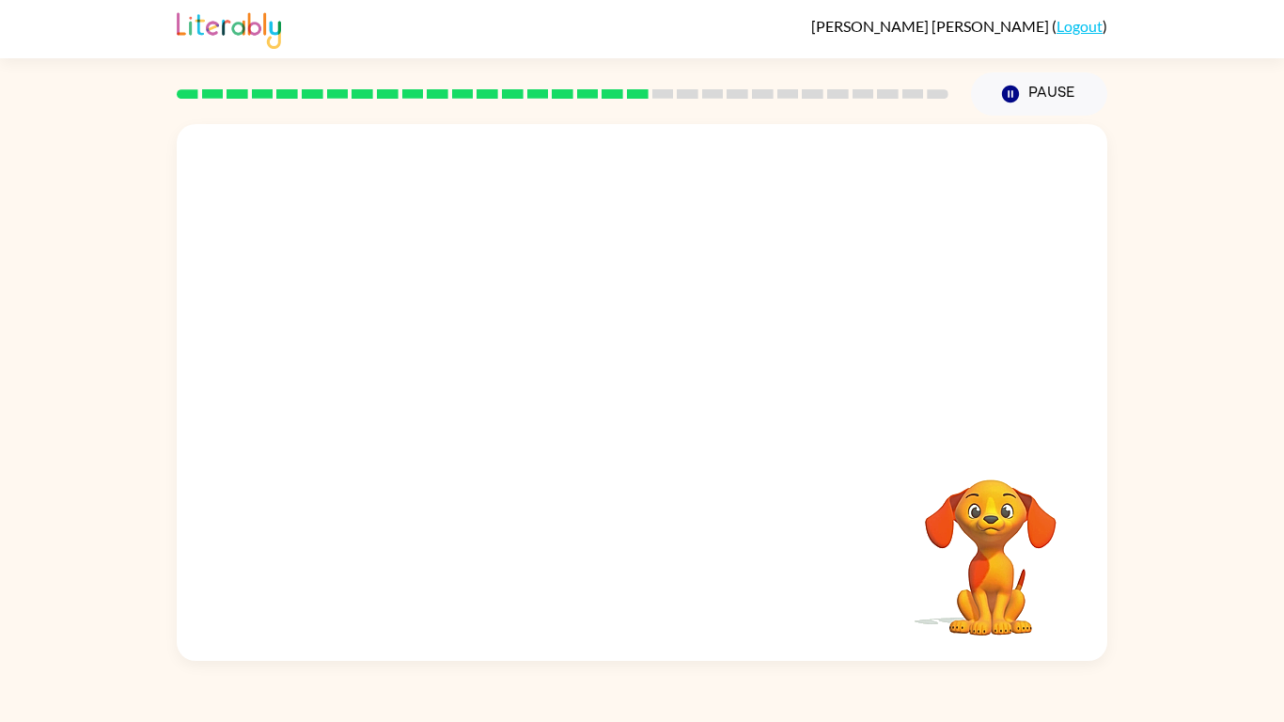
click at [631, 556] on div "Your browser must support playing .mp4 files to use Literably. Please try using…" at bounding box center [642, 392] width 931 height 537
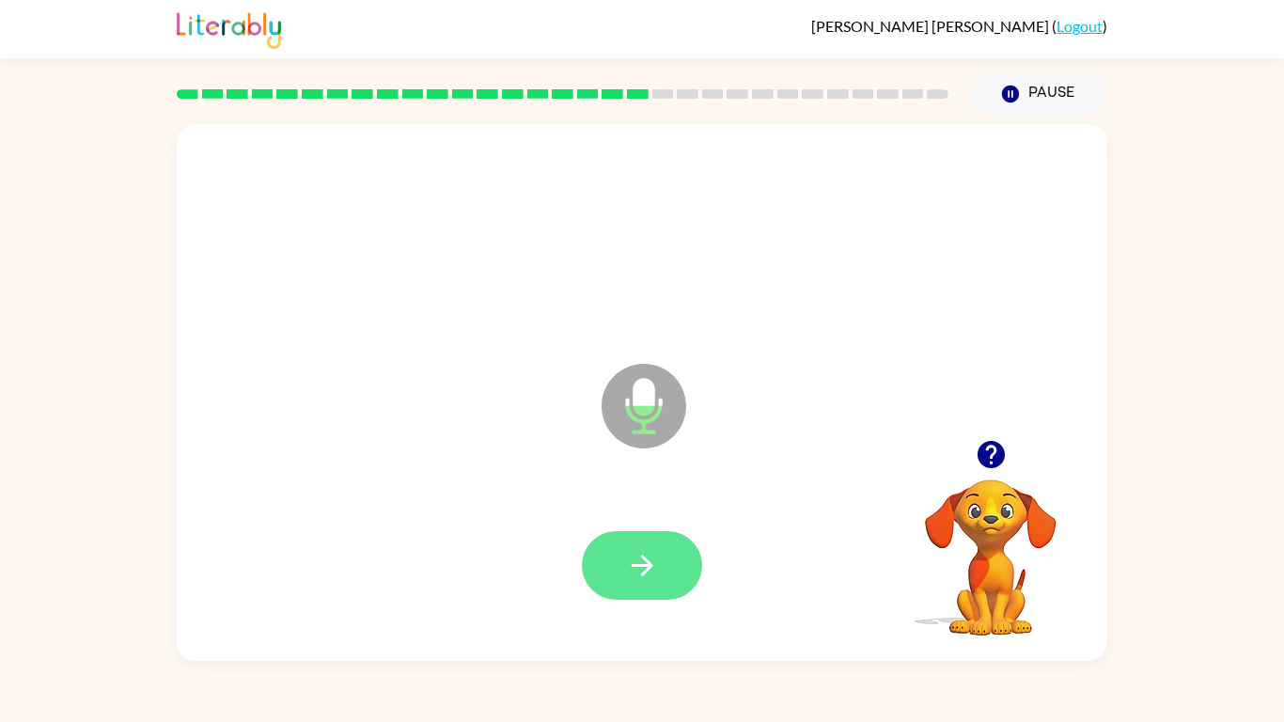
click at [618, 571] on button "button" at bounding box center [642, 565] width 120 height 69
click at [990, 452] on icon "button" at bounding box center [990, 454] width 27 height 27
click at [620, 559] on button "button" at bounding box center [642, 565] width 120 height 69
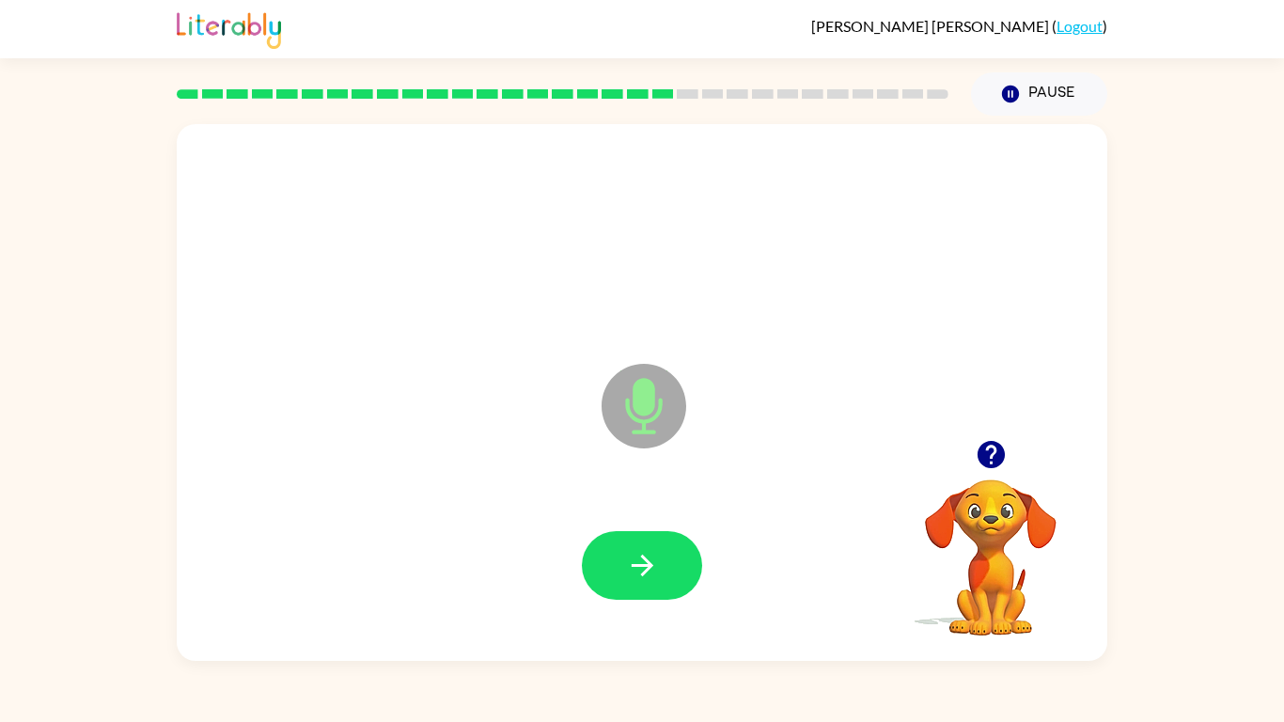
click at [1003, 455] on icon "button" at bounding box center [990, 454] width 27 height 27
click at [978, 472] on button "button" at bounding box center [991, 455] width 48 height 48
click at [666, 536] on button "button" at bounding box center [642, 565] width 120 height 69
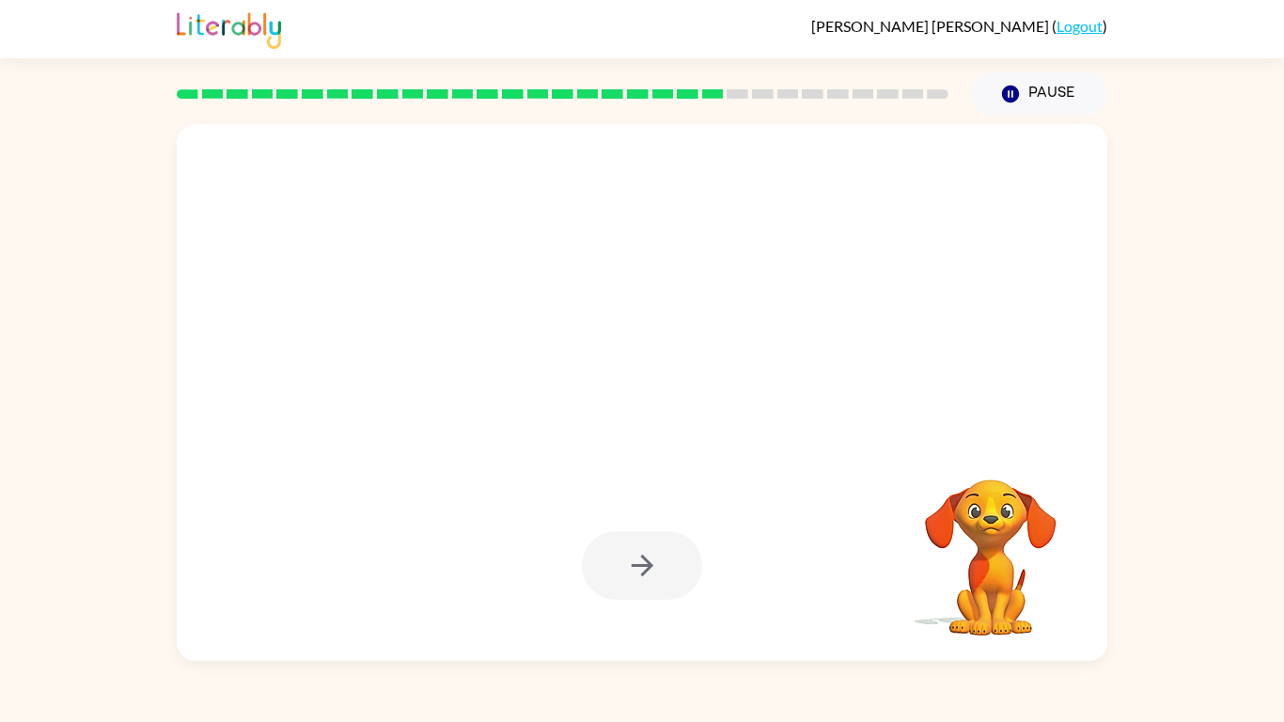
click at [666, 536] on div at bounding box center [642, 565] width 120 height 69
click at [1213, 161] on div "Your browser must support playing .mp4 files to use Literably. Please try using…" at bounding box center [642, 388] width 1284 height 545
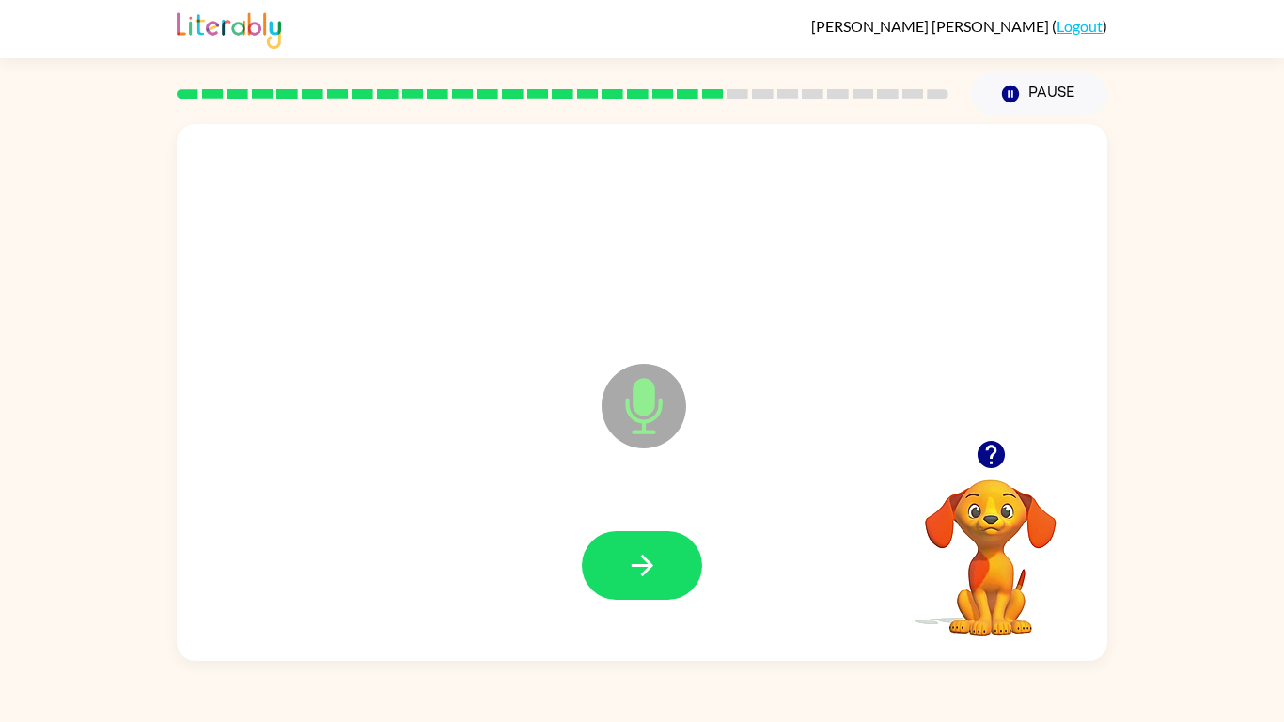
click at [656, 559] on icon "button" at bounding box center [642, 565] width 33 height 33
click at [656, 559] on div at bounding box center [642, 565] width 120 height 69
click at [991, 449] on icon "button" at bounding box center [990, 454] width 27 height 27
click at [576, 487] on div "Microphone The Microphone is here when it is your turn to talk" at bounding box center [642, 392] width 931 height 537
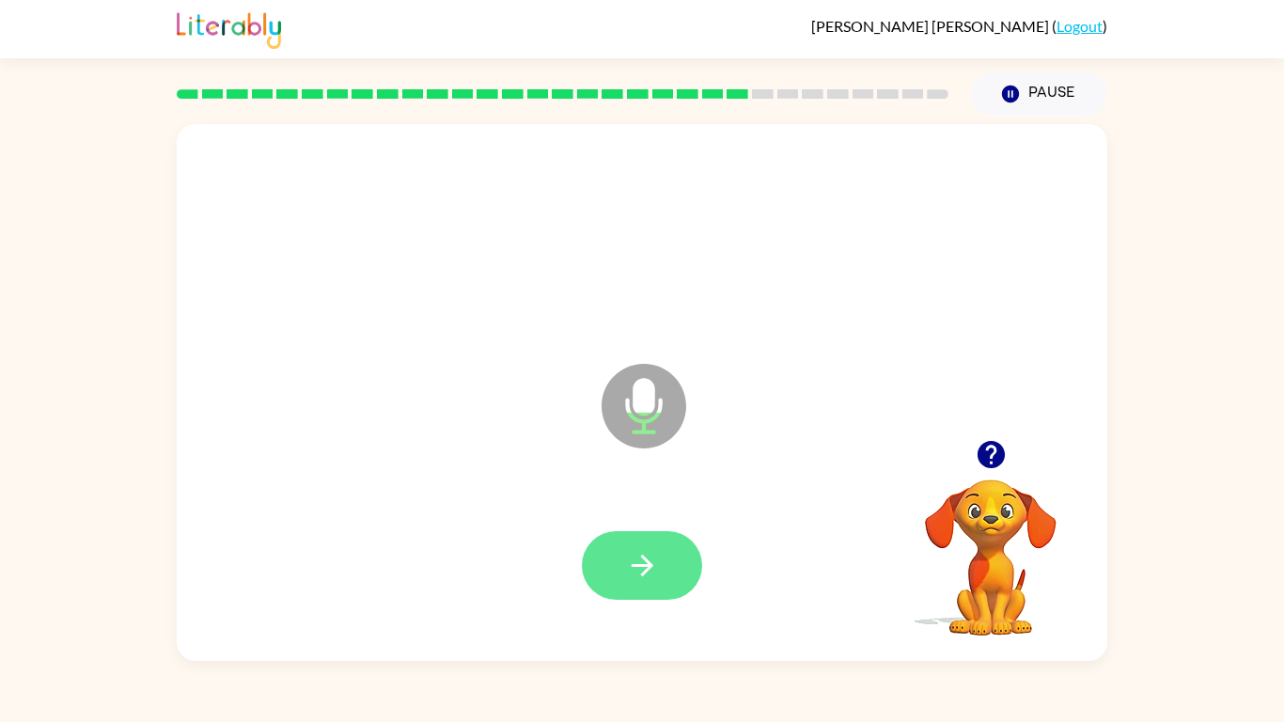
click at [628, 549] on icon "button" at bounding box center [642, 565] width 33 height 33
click at [634, 582] on button "button" at bounding box center [642, 565] width 120 height 69
click at [626, 560] on icon "button" at bounding box center [642, 565] width 33 height 33
click at [608, 548] on button "button" at bounding box center [642, 565] width 120 height 69
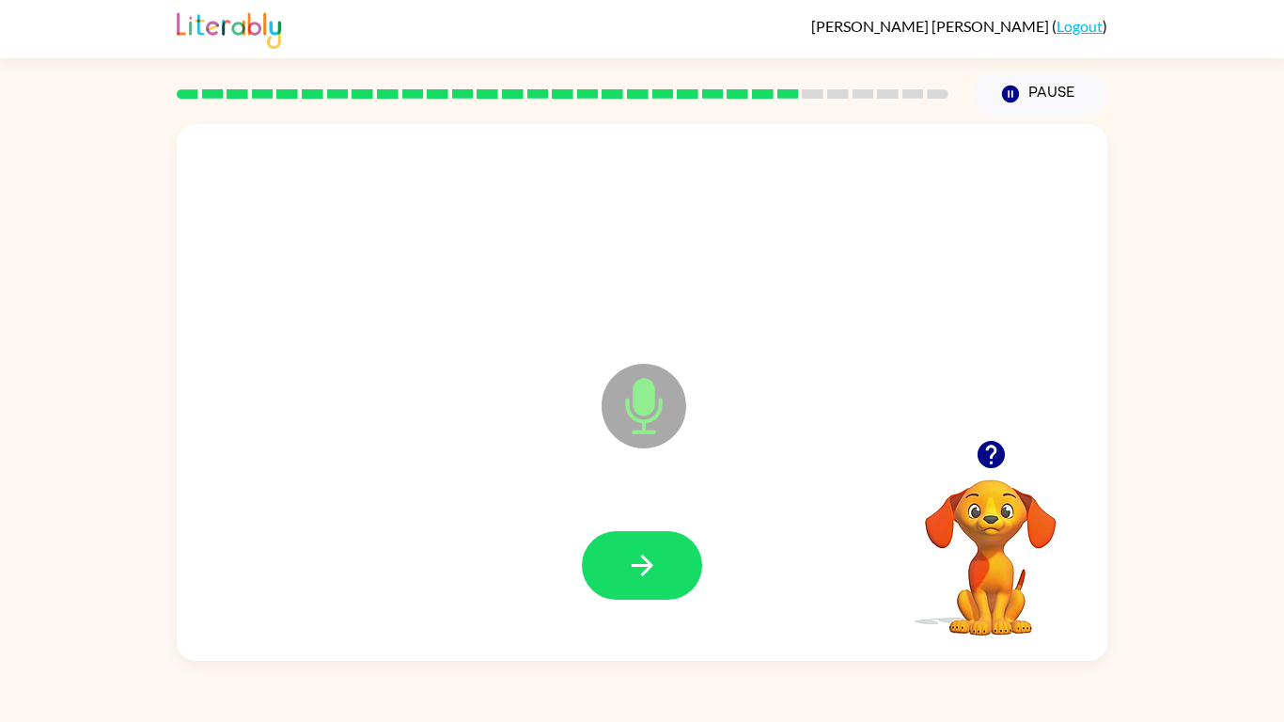
click at [608, 548] on button "button" at bounding box center [642, 565] width 120 height 69
click at [999, 477] on button "button" at bounding box center [991, 455] width 48 height 48
click at [650, 557] on icon "button" at bounding box center [642, 565] width 33 height 33
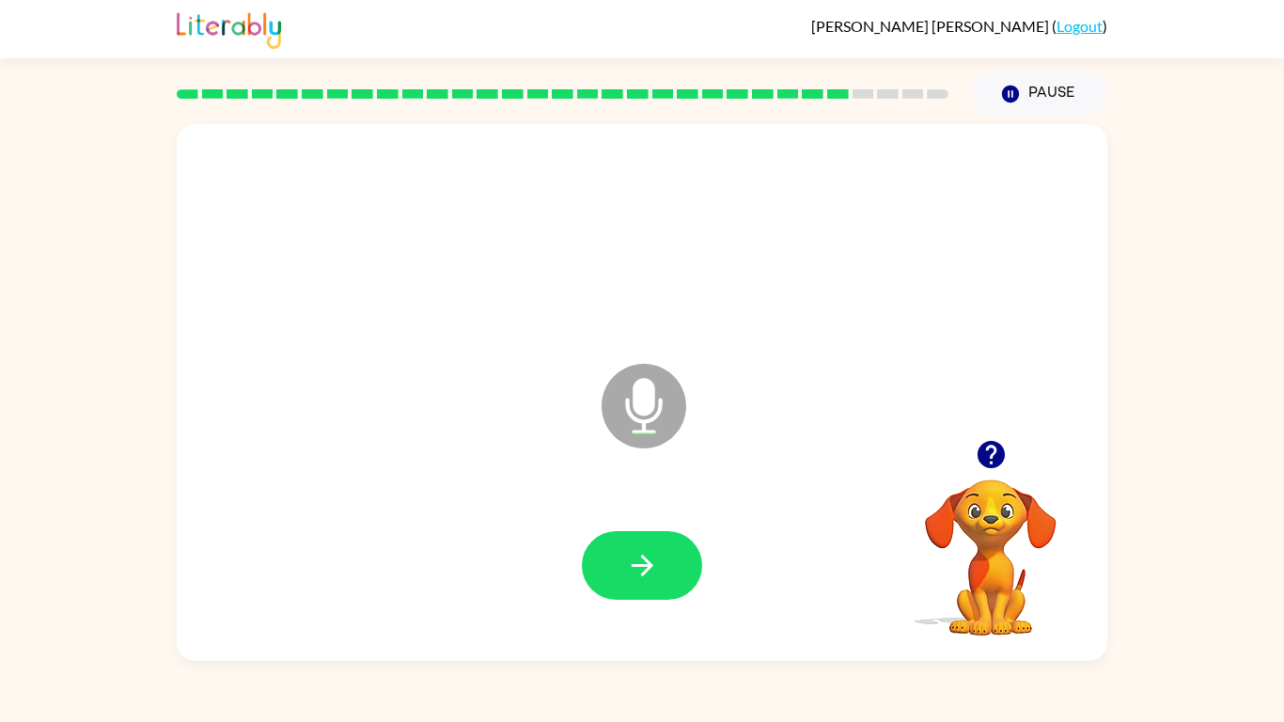
click at [992, 462] on icon "button" at bounding box center [990, 454] width 27 height 27
click at [633, 572] on icon "button" at bounding box center [642, 565] width 33 height 33
click at [991, 450] on icon "button" at bounding box center [990, 454] width 27 height 27
click at [612, 560] on button "button" at bounding box center [642, 565] width 120 height 69
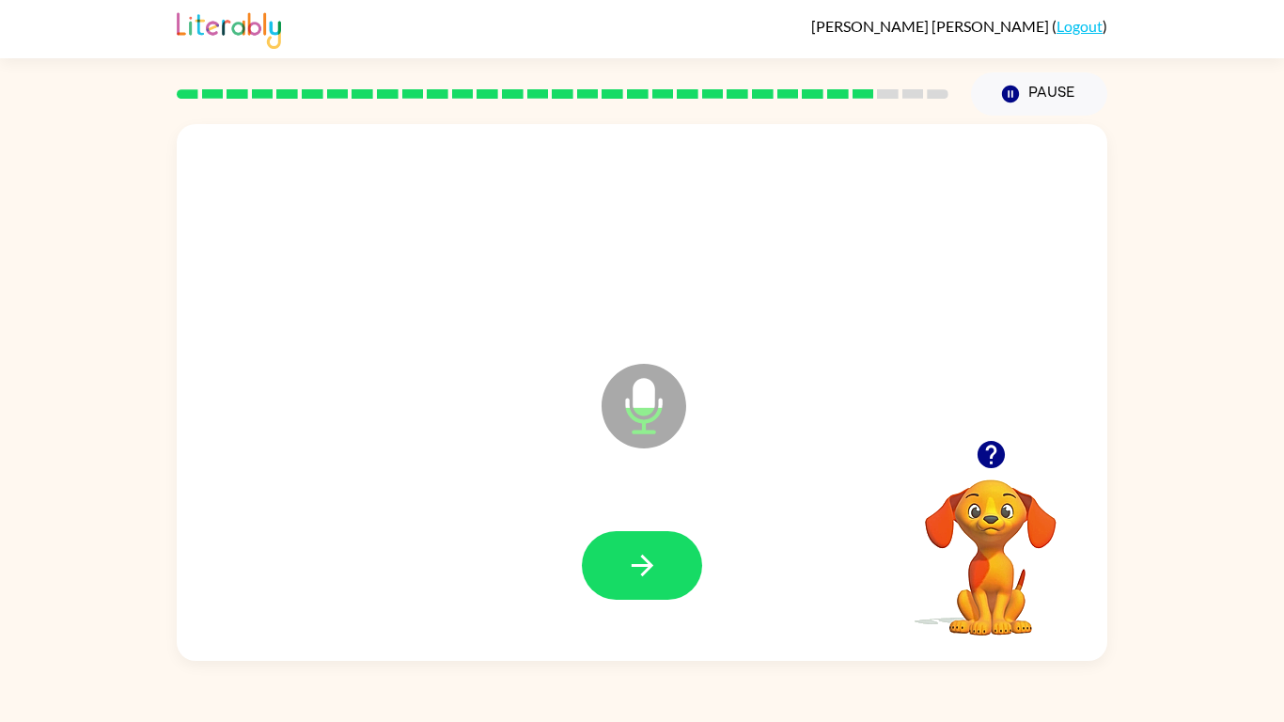
click at [612, 560] on button "button" at bounding box center [642, 565] width 120 height 69
click at [984, 442] on icon "button" at bounding box center [991, 454] width 33 height 33
click at [985, 460] on icon "button" at bounding box center [990, 454] width 27 height 27
click at [671, 525] on div at bounding box center [642, 566] width 893 height 154
click at [601, 541] on button "button" at bounding box center [642, 565] width 120 height 69
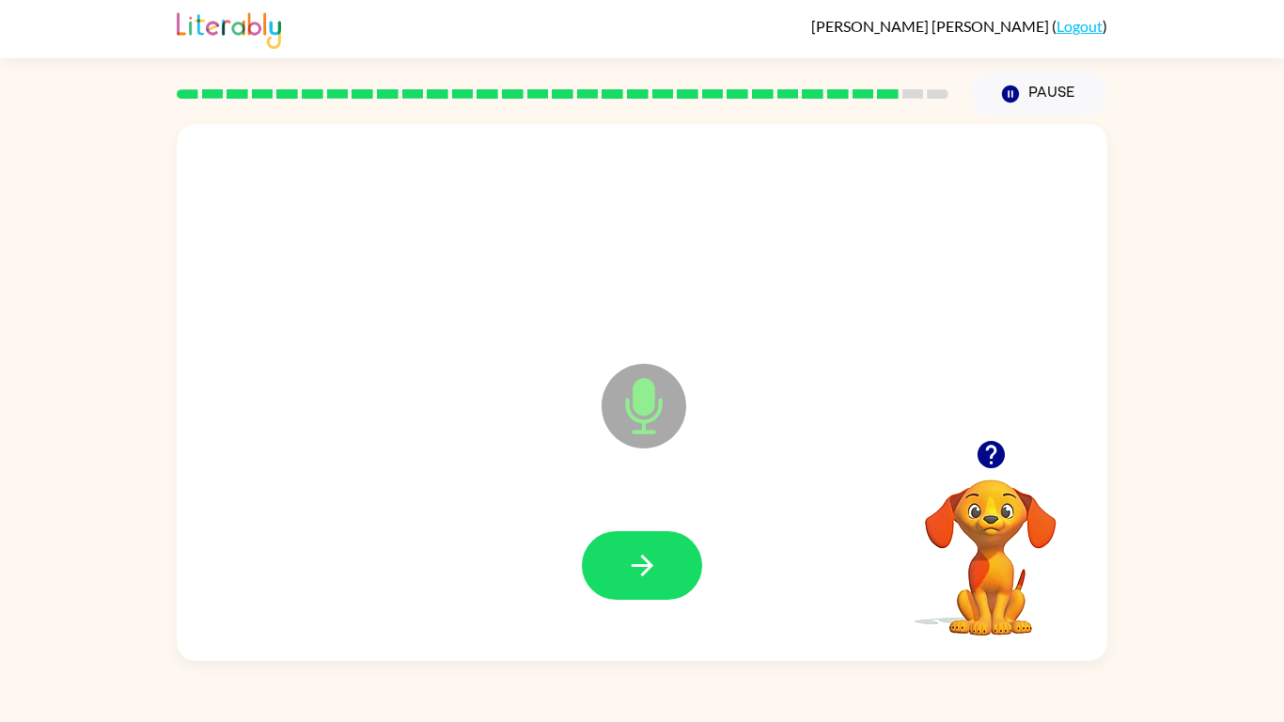
click at [986, 433] on button "button" at bounding box center [991, 455] width 48 height 48
click at [1014, 489] on video "Your browser must support playing .mp4 files to use Literably. Please try using…" at bounding box center [991, 544] width 188 height 188
click at [993, 460] on icon "button" at bounding box center [990, 454] width 27 height 27
click at [630, 555] on icon "button" at bounding box center [642, 565] width 33 height 33
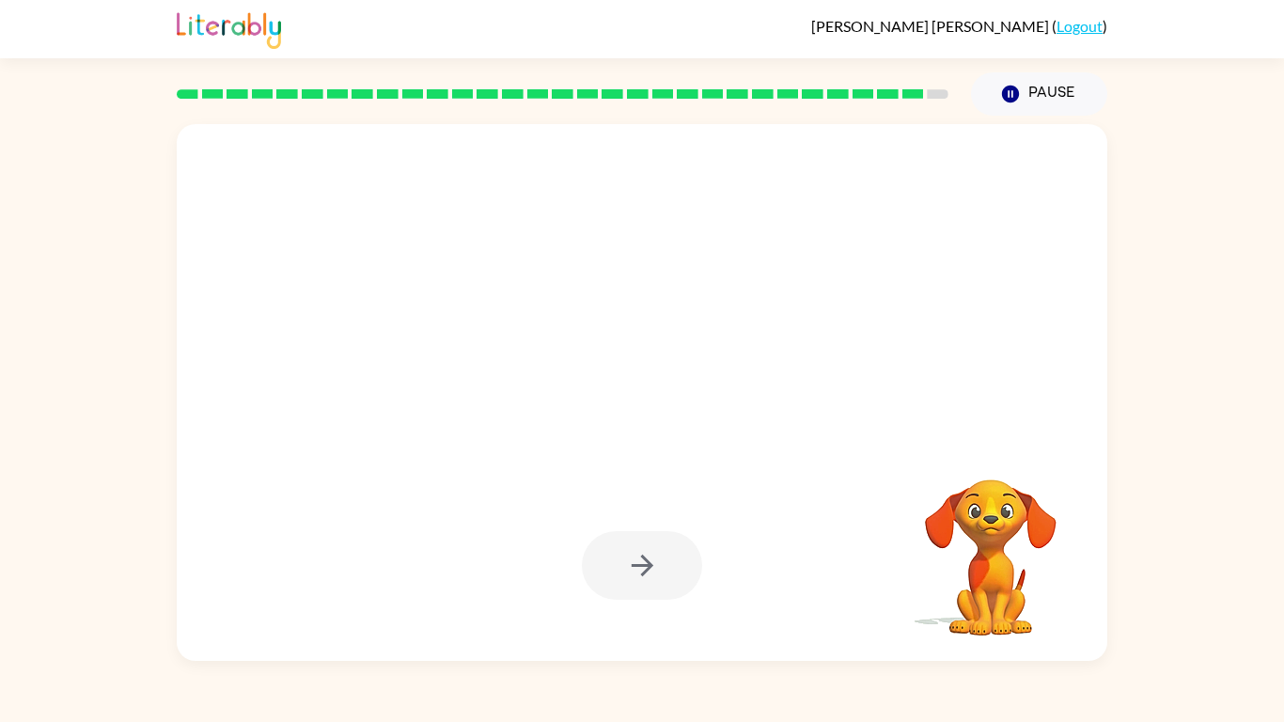
click at [601, 111] on div at bounding box center [562, 94] width 794 height 66
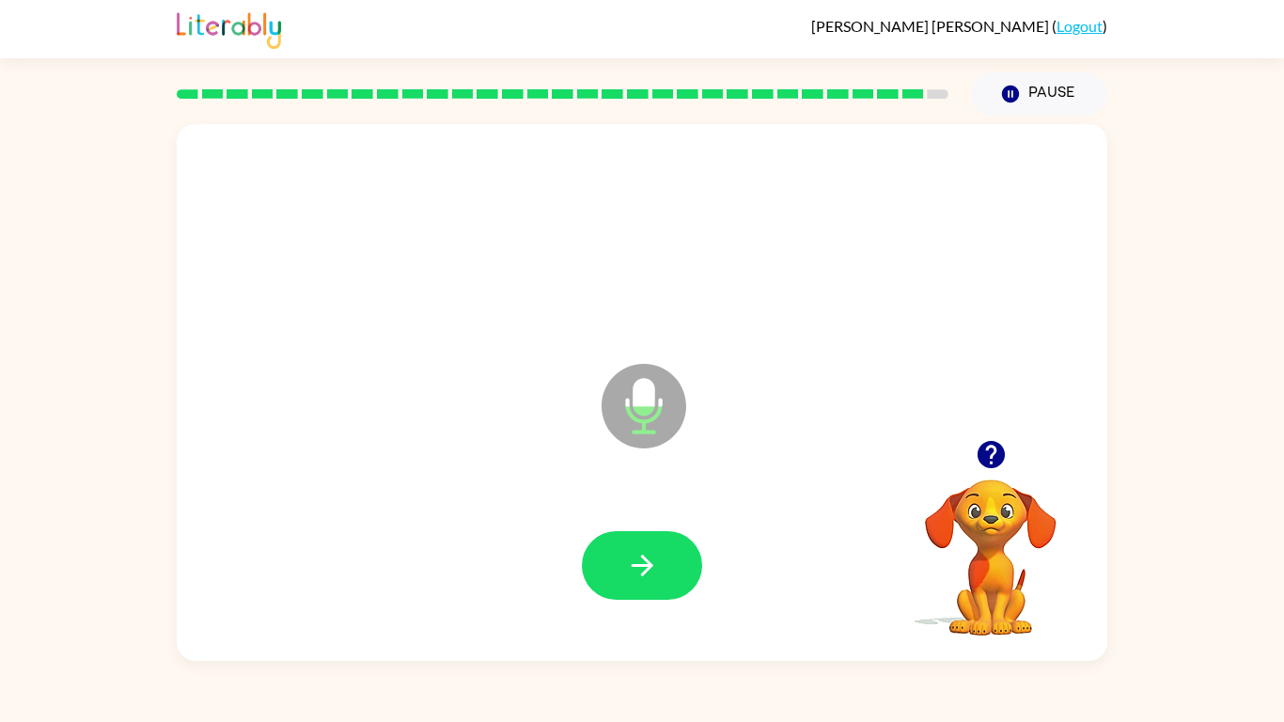
click at [987, 460] on icon "button" at bounding box center [990, 454] width 27 height 27
click at [999, 431] on button "button" at bounding box center [991, 455] width 48 height 48
